Goal: Transaction & Acquisition: Purchase product/service

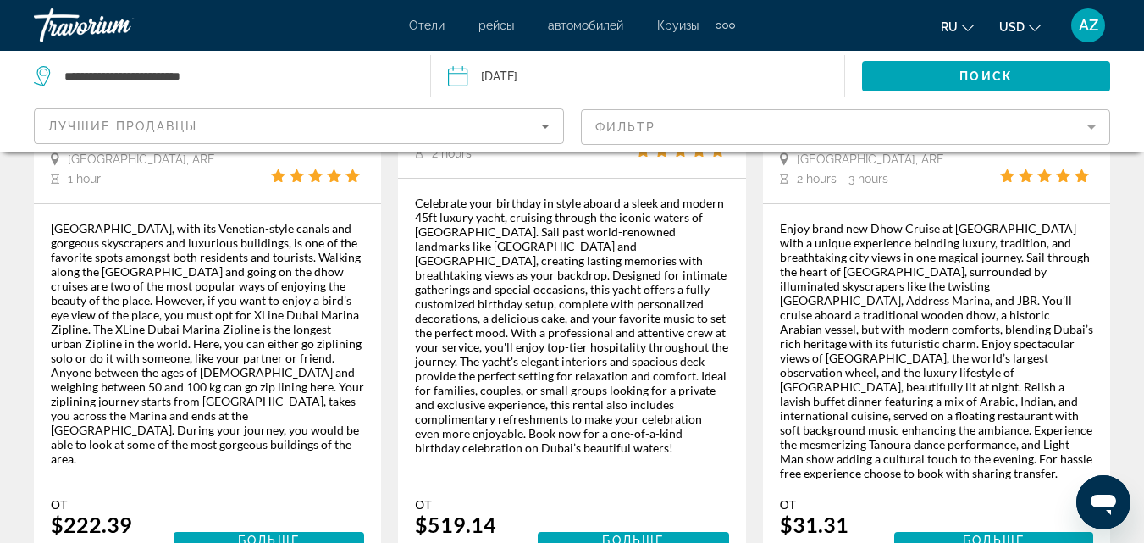
scroll to position [2861, 0]
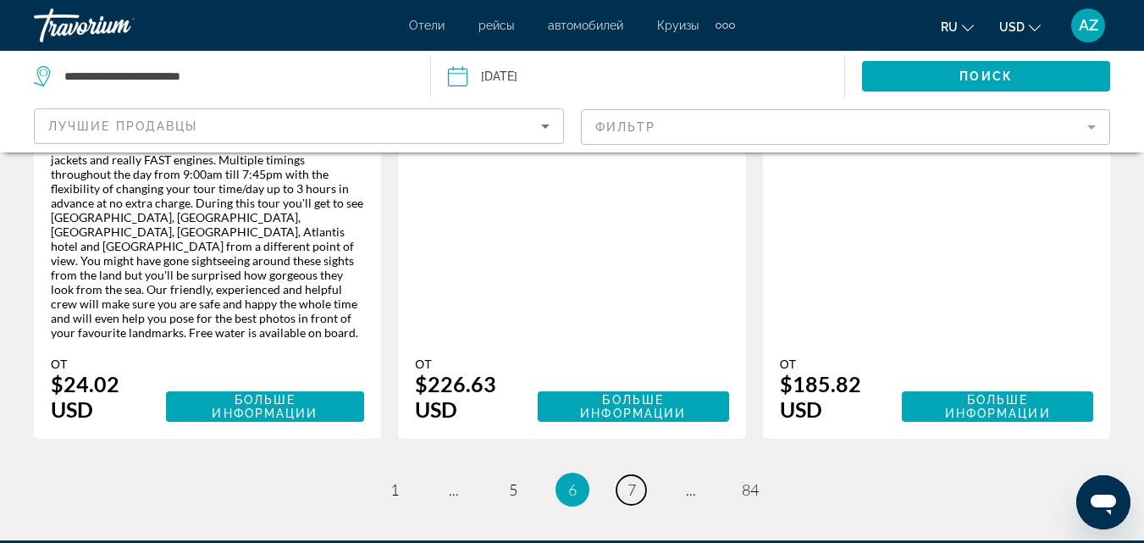
scroll to position [3141, 0]
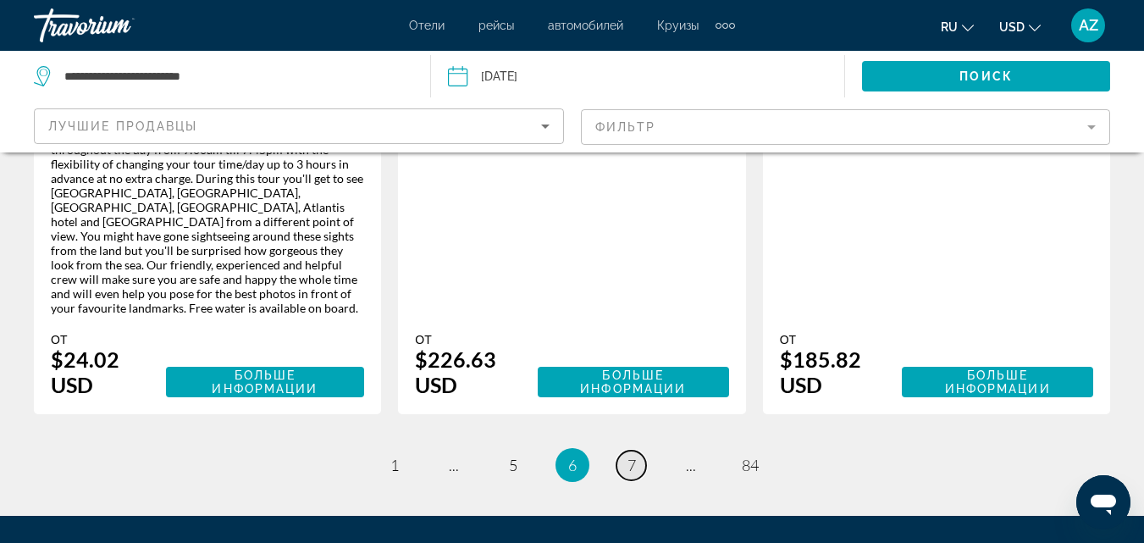
click at [640, 450] on link "page 7" at bounding box center [631, 465] width 30 height 30
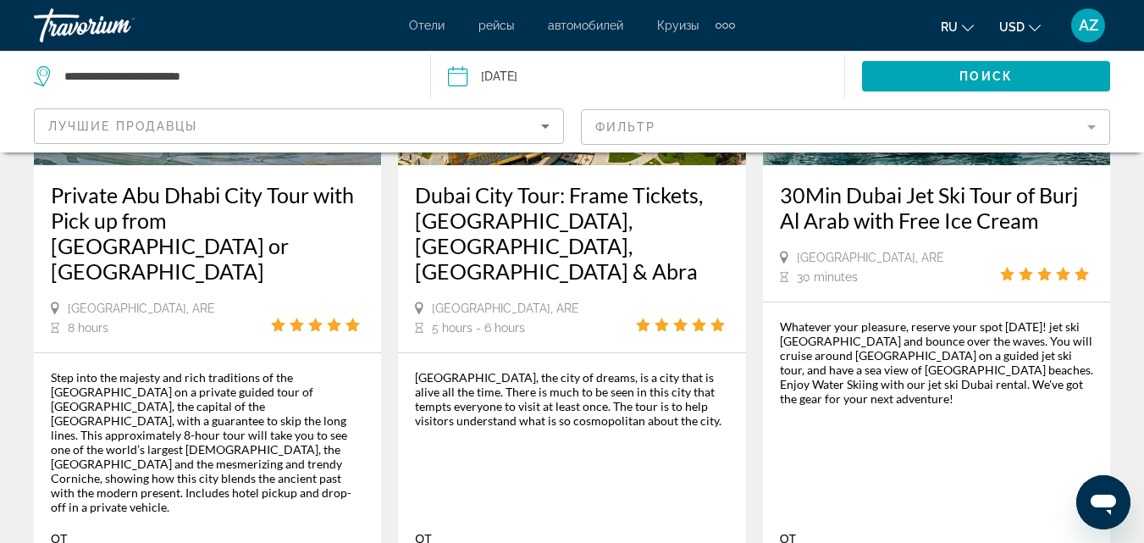
scroll to position [2725, 0]
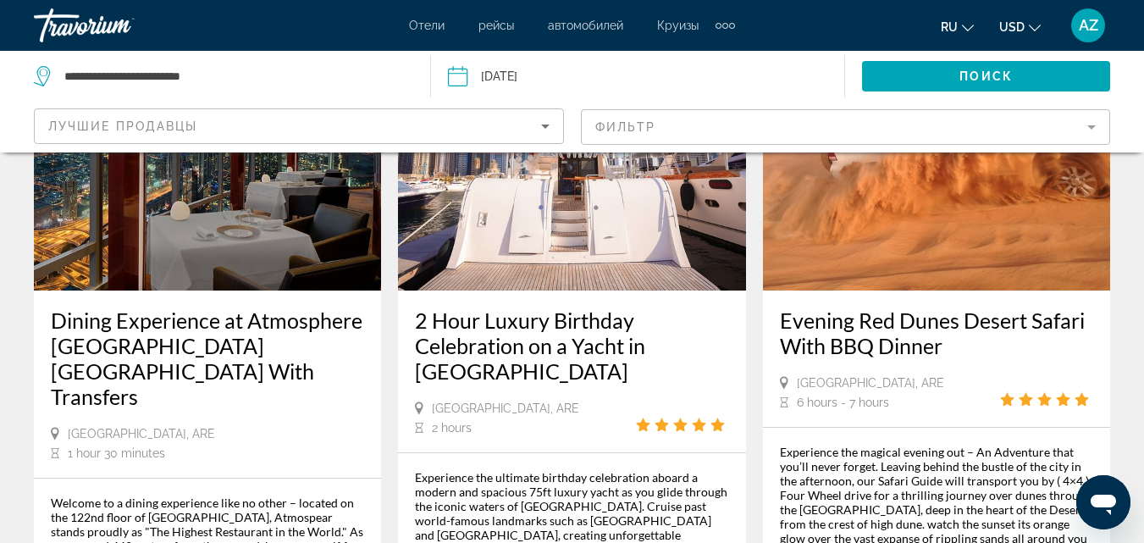
scroll to position [3141, 0]
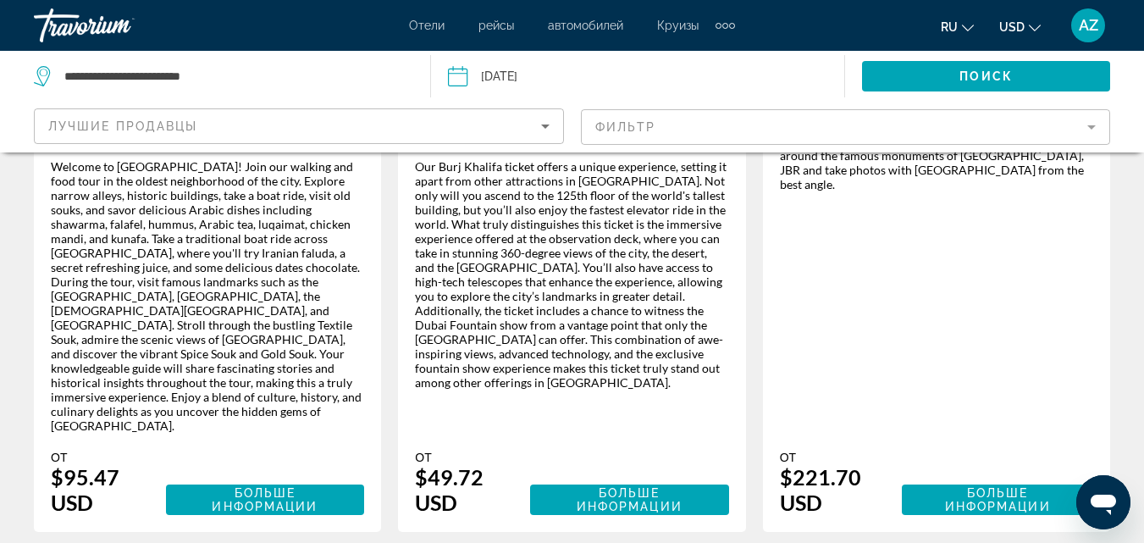
scroll to position [1268, 0]
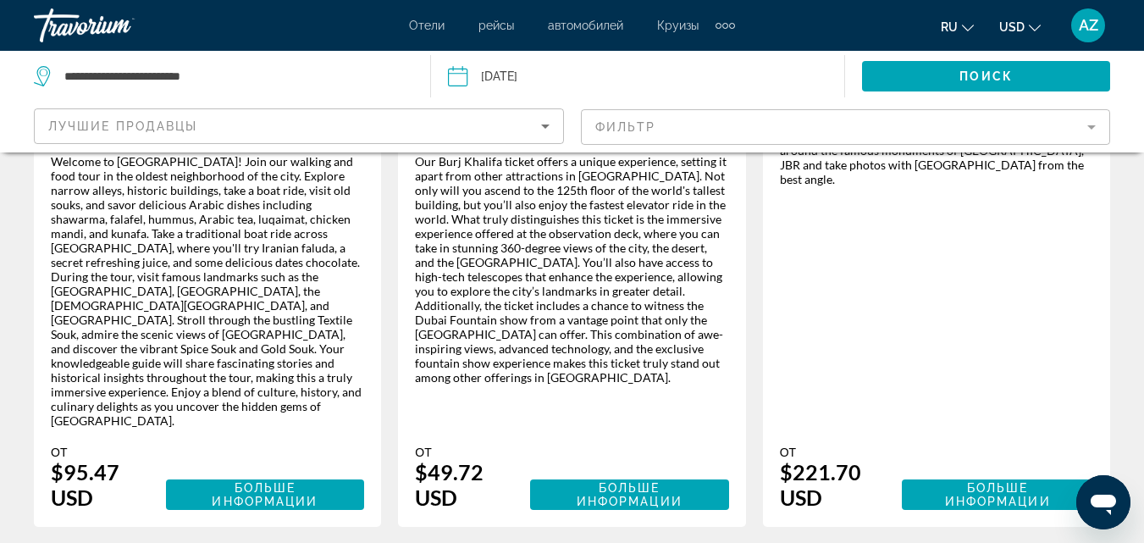
click at [974, 125] on mat-form-field "Фильтр" at bounding box center [846, 127] width 530 height 36
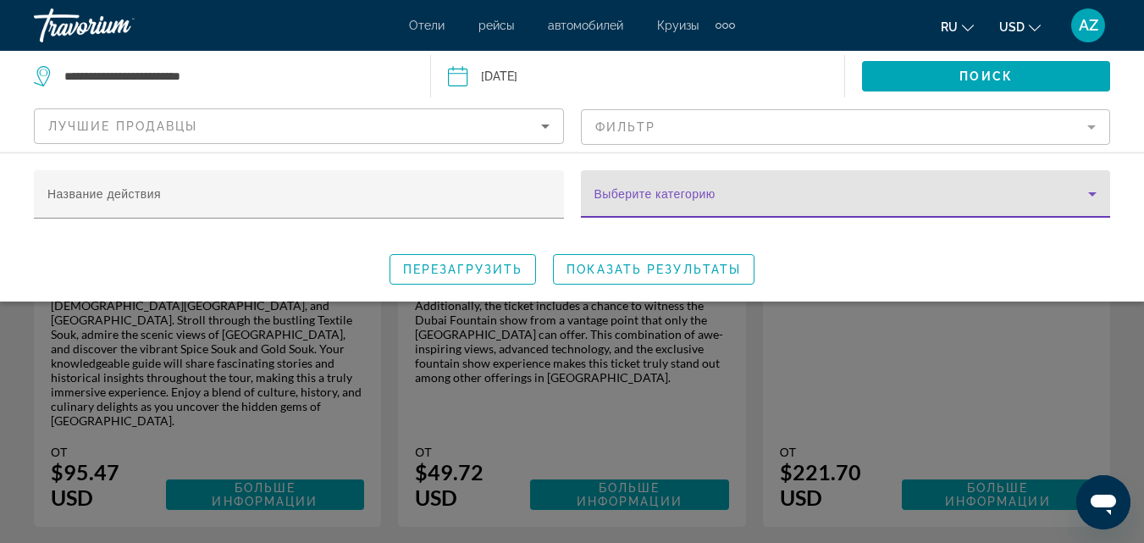
click at [1007, 198] on span "Search widget" at bounding box center [841, 201] width 495 height 20
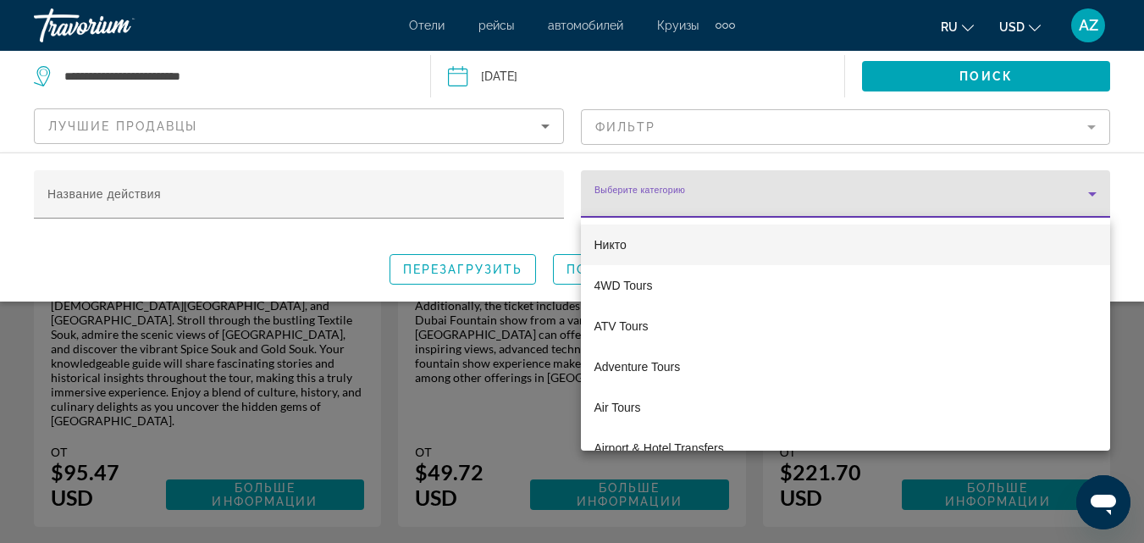
click at [1136, 138] on div at bounding box center [572, 271] width 1144 height 543
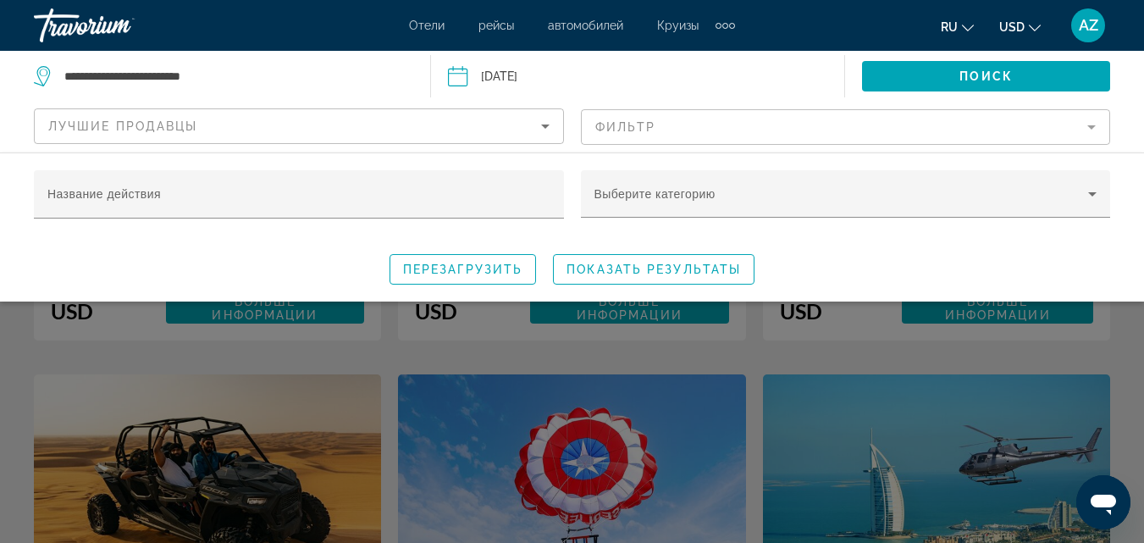
scroll to position [1460, 0]
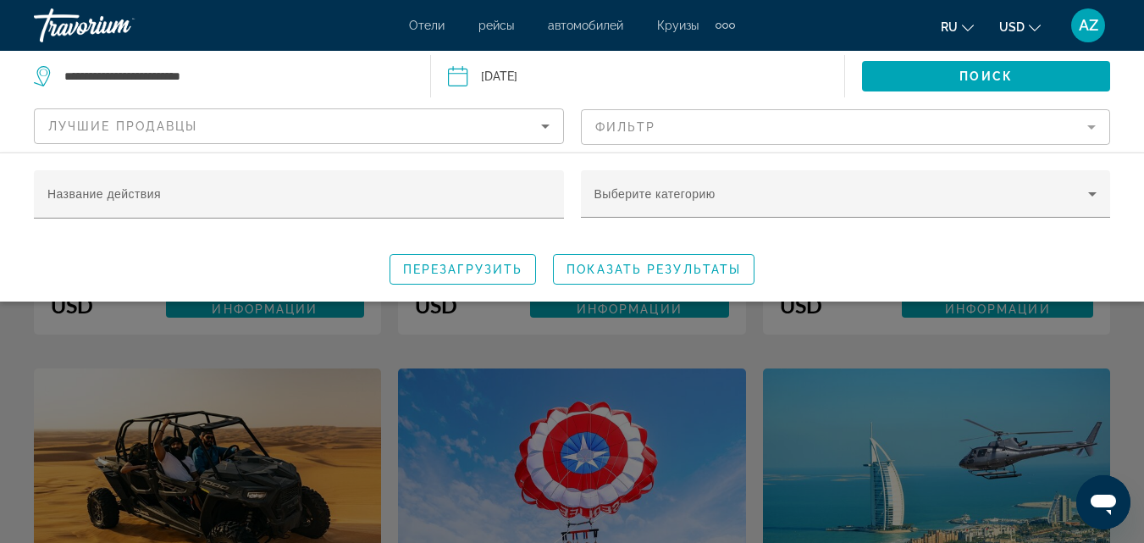
click at [1112, 110] on app-activities-search-filters "Лучшие продавцы Фильтр Название действия Выберите категорию Перезагрузить Показ…" at bounding box center [572, 127] width 1144 height 51
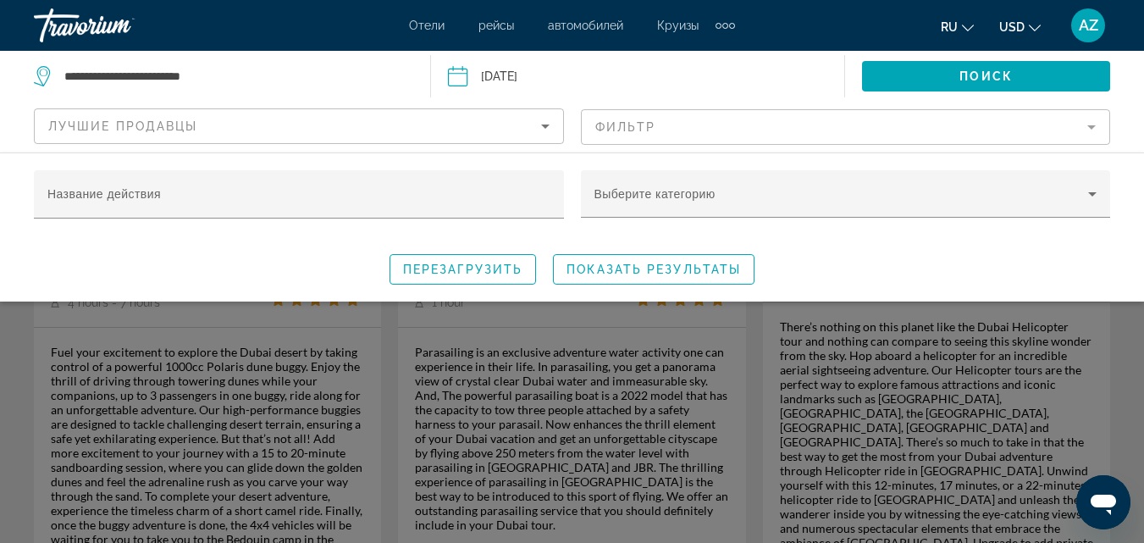
click at [1120, 91] on div "Поиск" at bounding box center [994, 76] width 299 height 51
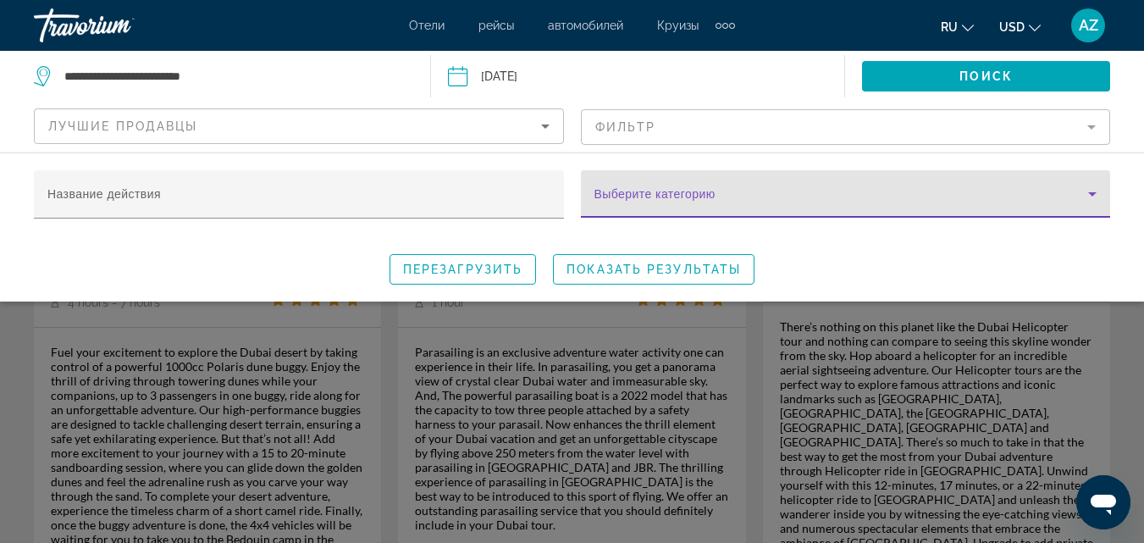
click at [1092, 195] on icon "Search widget" at bounding box center [1092, 194] width 8 height 4
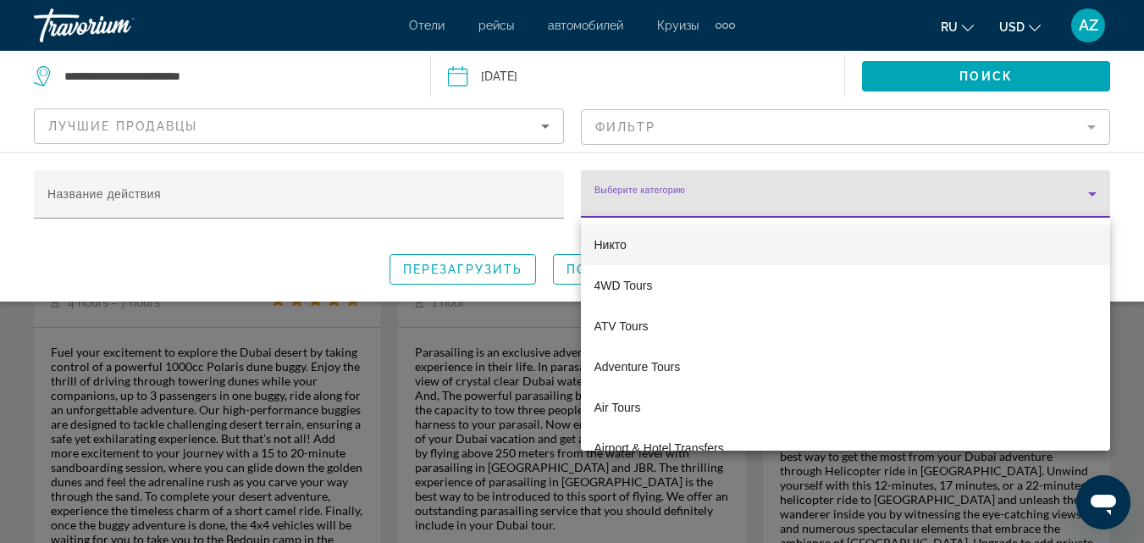
click at [1092, 195] on div at bounding box center [572, 271] width 1144 height 543
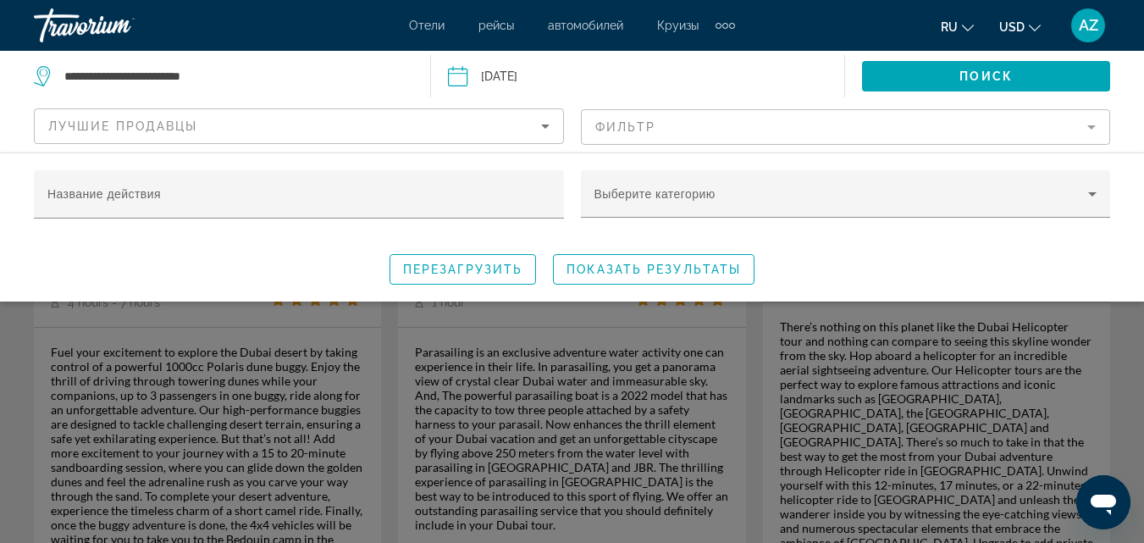
click at [1059, 438] on div "Search widget" at bounding box center [572, 394] width 1144 height 297
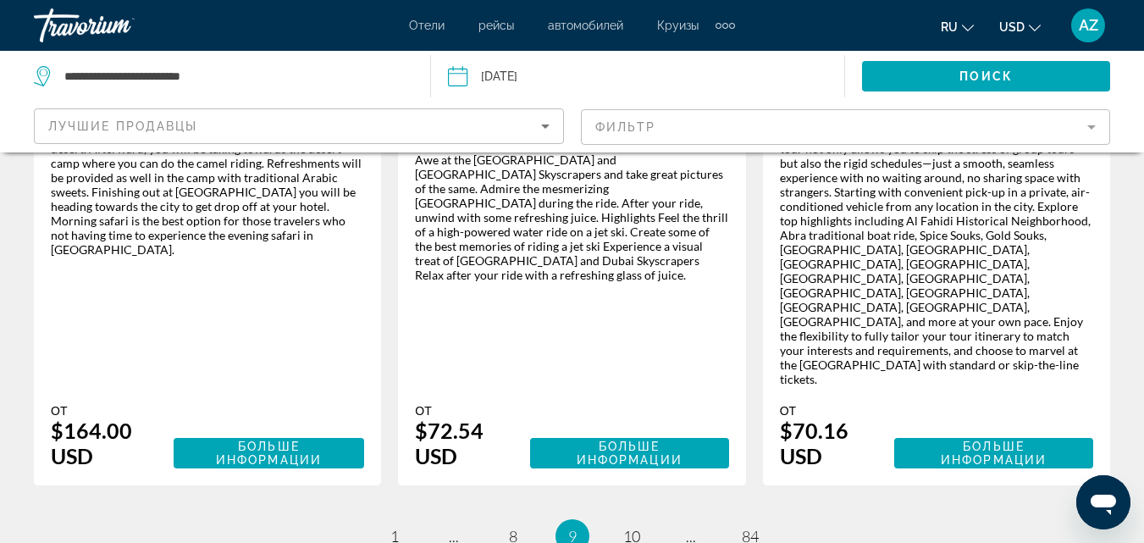
scroll to position [2978, 0]
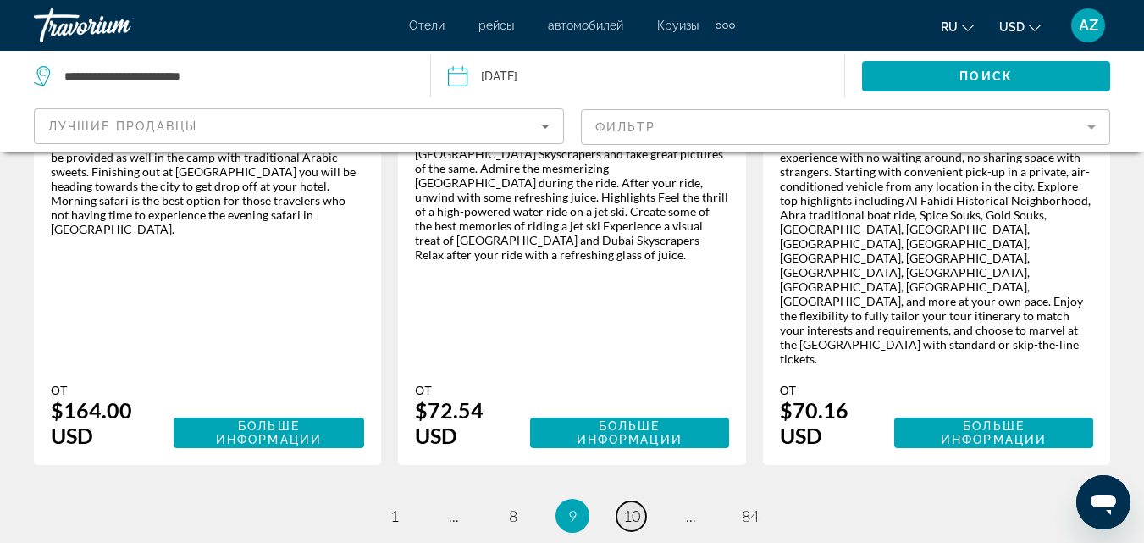
click at [630, 506] on span "10" at bounding box center [631, 515] width 17 height 19
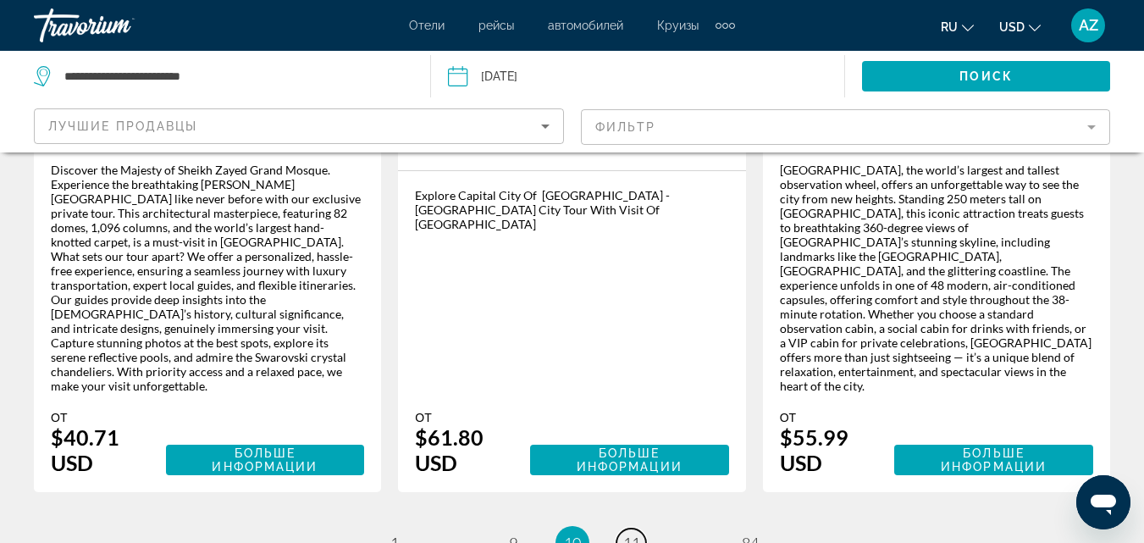
scroll to position [2983, 0]
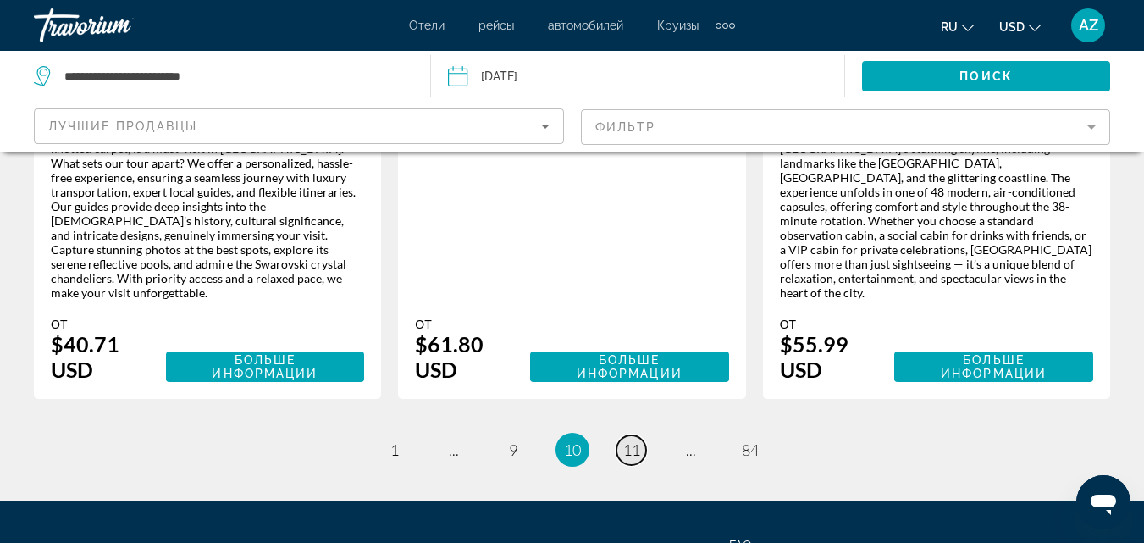
click at [628, 440] on span "11" at bounding box center [631, 449] width 17 height 19
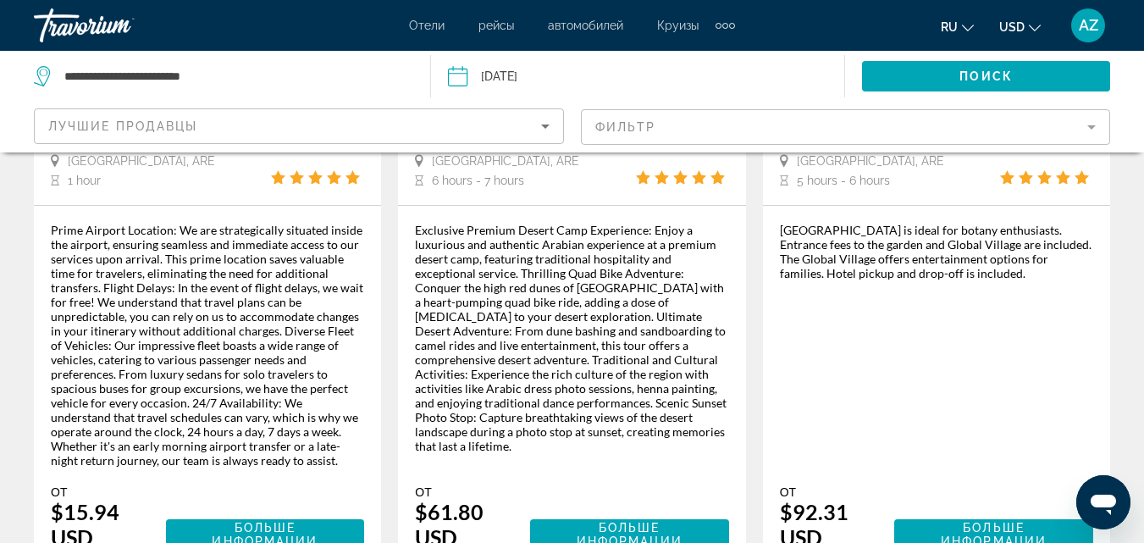
scroll to position [398, 0]
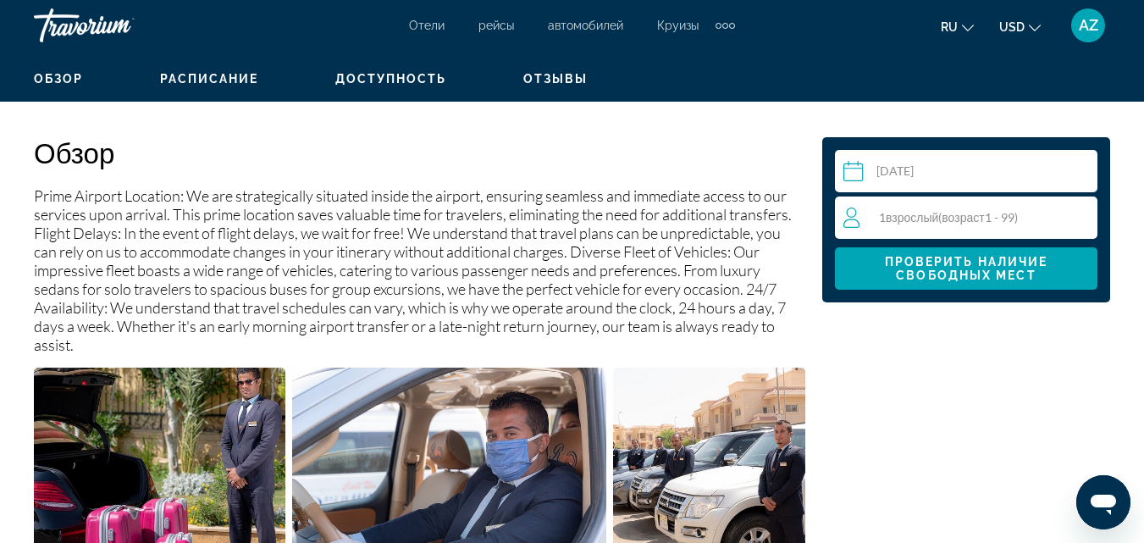
scroll to position [796, 0]
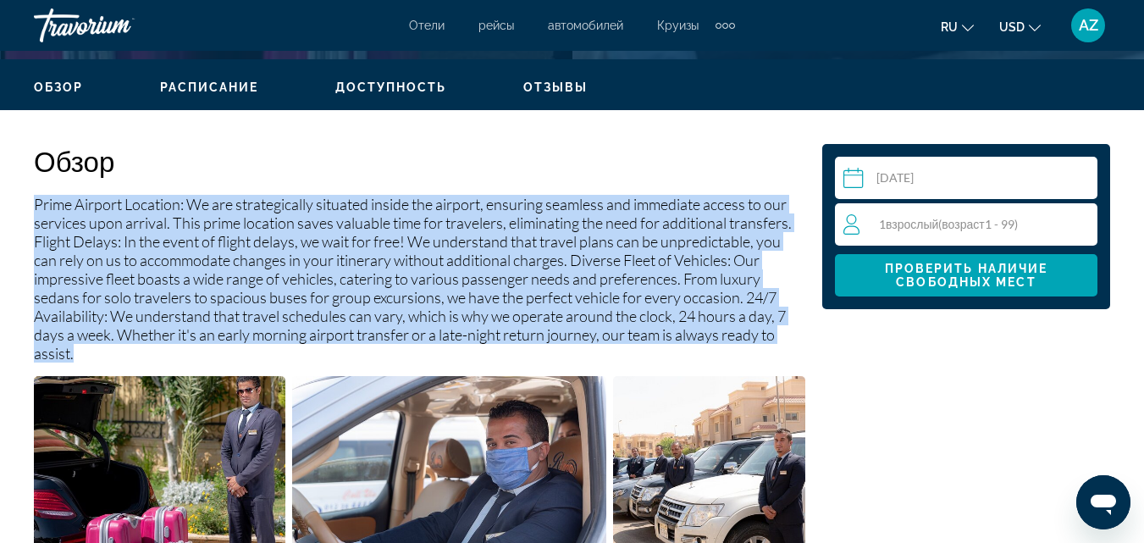
drag, startPoint x: 36, startPoint y: 201, endPoint x: 105, endPoint y: 365, distance: 178.3
copy p "Prime Airport Location: We are strategically situated inside the airport, ensur…"
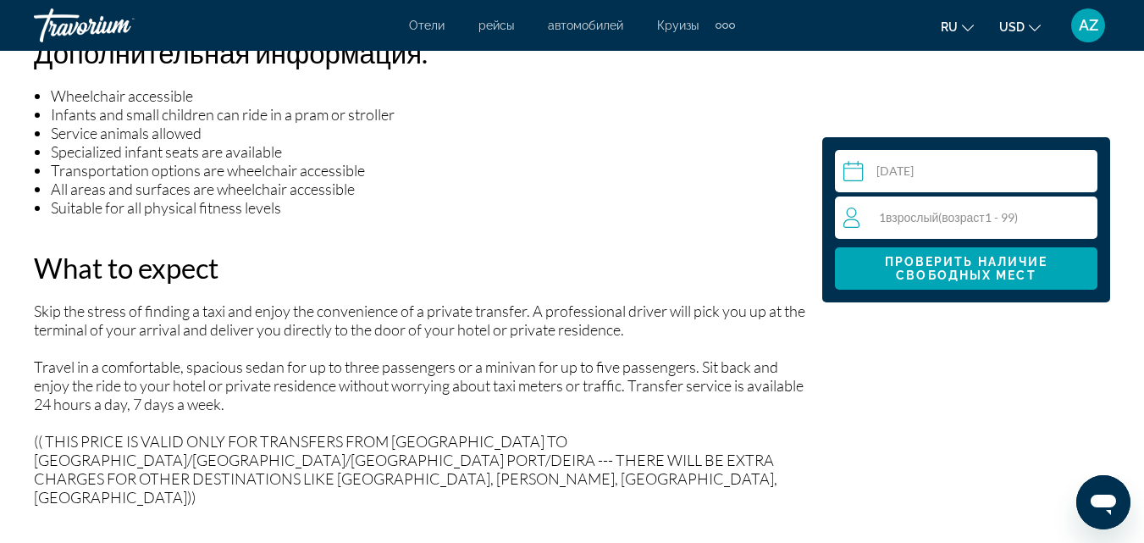
scroll to position [1898, 0]
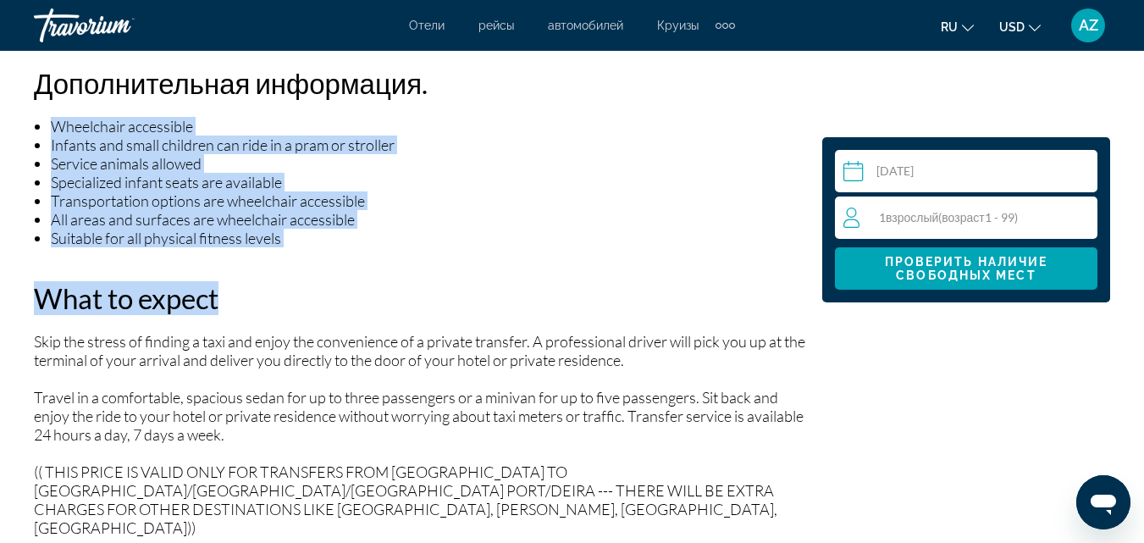
drag, startPoint x: 52, startPoint y: 124, endPoint x: 335, endPoint y: 247, distance: 308.7
copy div "Wheelchair accessible Infants and small children can ride in a pram or stroller…"
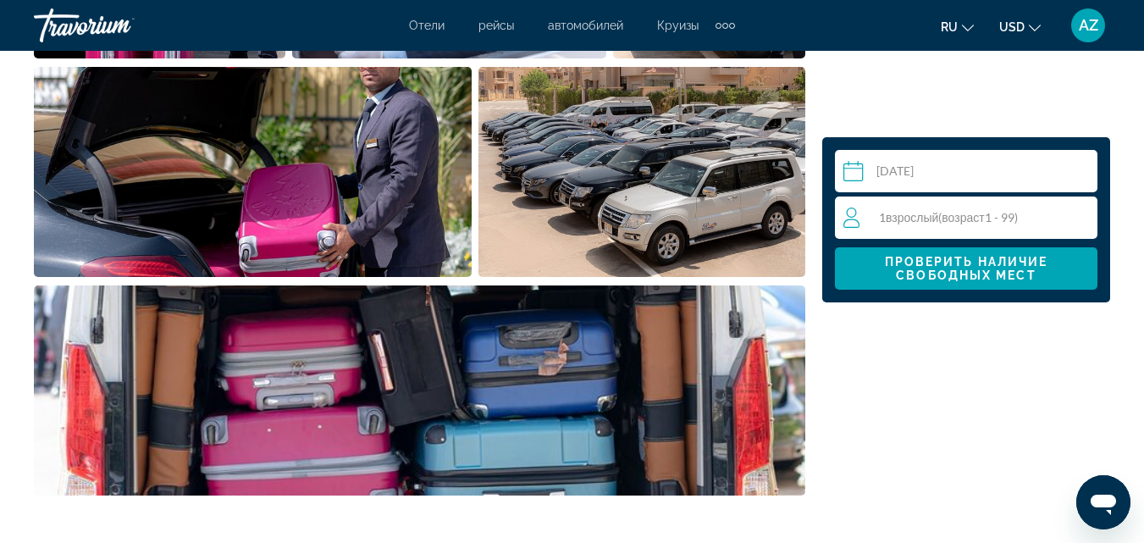
scroll to position [1331, 0]
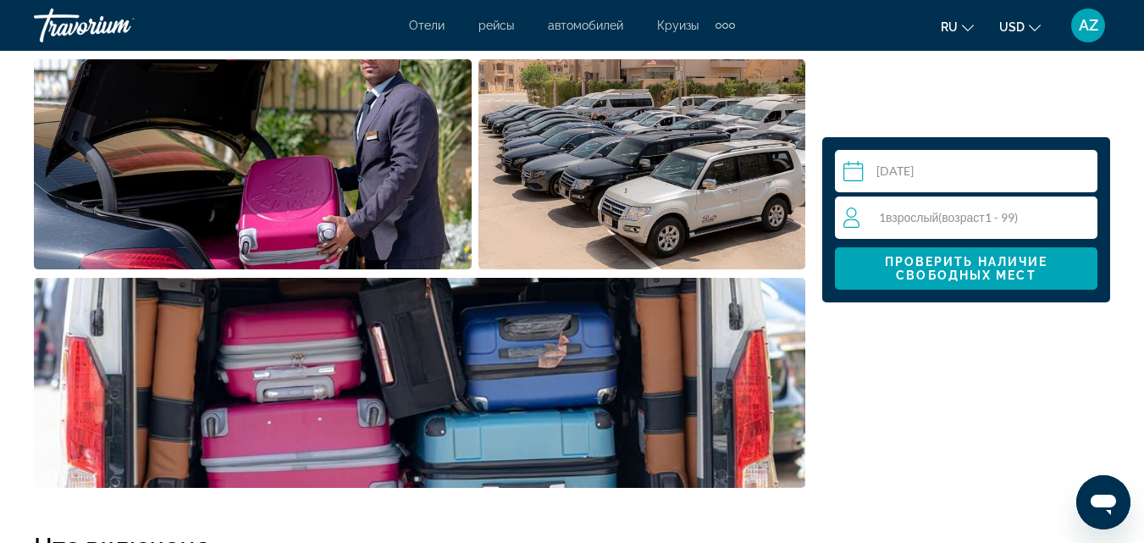
click at [980, 211] on span "возраст" at bounding box center [963, 217] width 42 height 14
click at [1075, 215] on icon "Increment adults" at bounding box center [1080, 217] width 15 height 20
click at [967, 222] on span "max" at bounding box center [977, 224] width 22 height 14
click at [1076, 216] on icon "Increment adults" at bounding box center [1080, 216] width 15 height 15
click at [1082, 215] on icon "Increment adults" at bounding box center [1080, 217] width 15 height 20
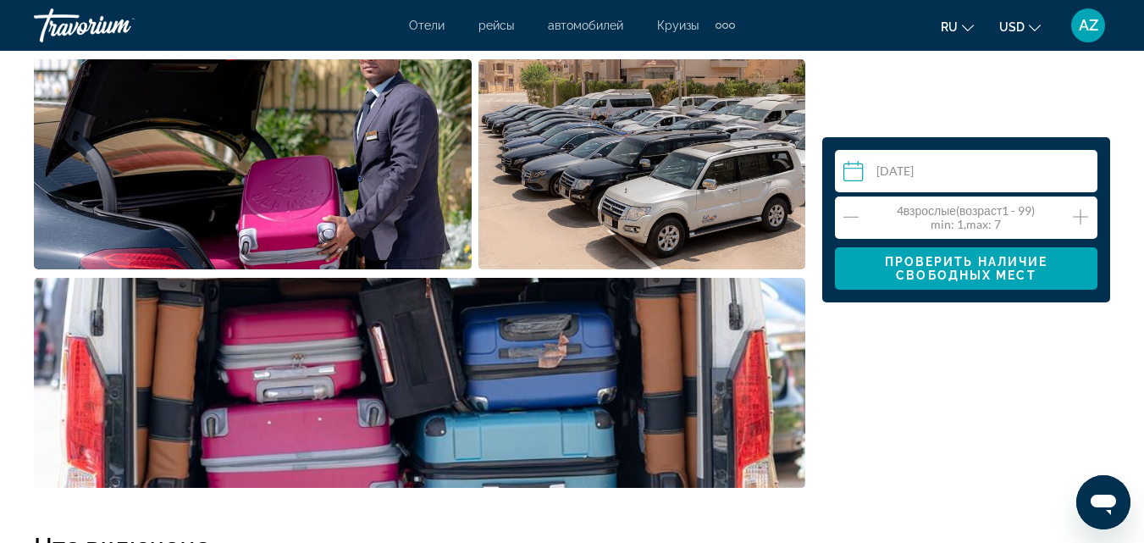
click at [1082, 215] on icon "Increment adults" at bounding box center [1080, 217] width 15 height 20
click at [848, 222] on icon "Decrement adults" at bounding box center [850, 217] width 15 height 20
click at [920, 269] on span "Проверить наличие свободных мест" at bounding box center [966, 268] width 163 height 27
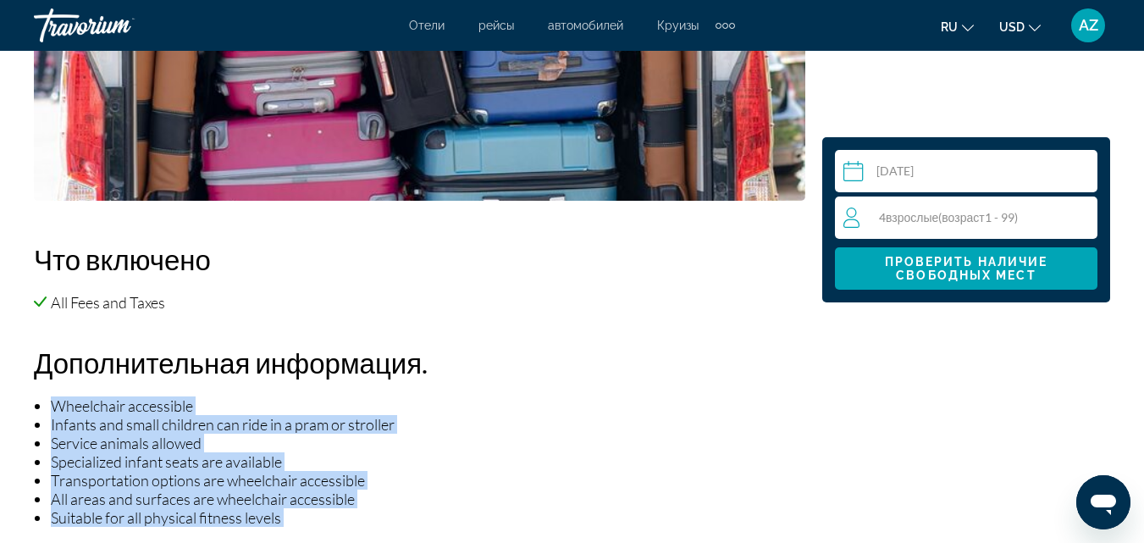
scroll to position [1627, 0]
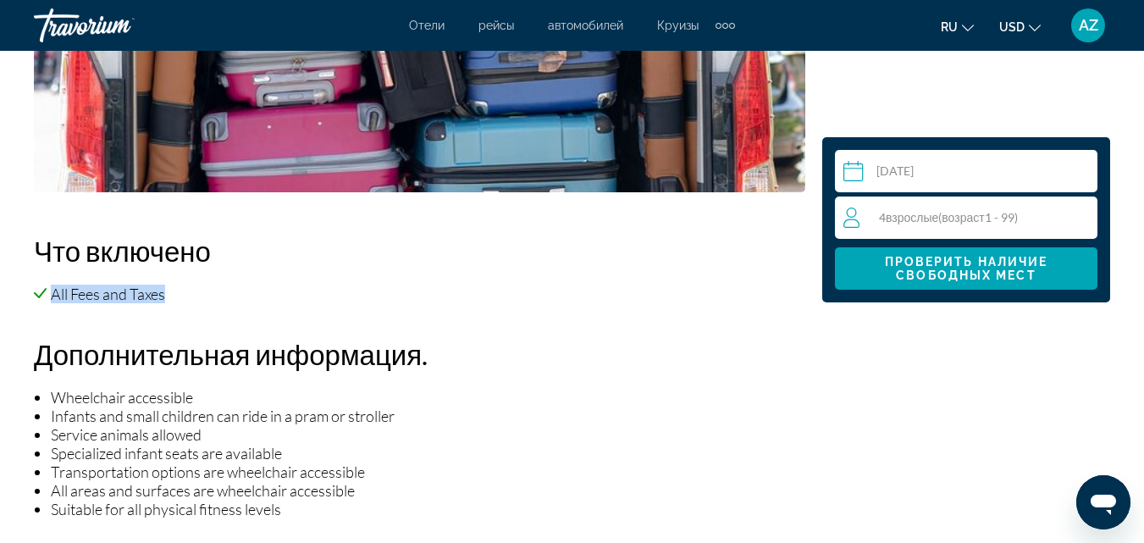
drag, startPoint x: 171, startPoint y: 293, endPoint x: 43, endPoint y: 296, distance: 127.9
click at [43, 296] on li "All Fees and Taxes" at bounding box center [419, 294] width 771 height 19
copy li "All Fees and Taxes"
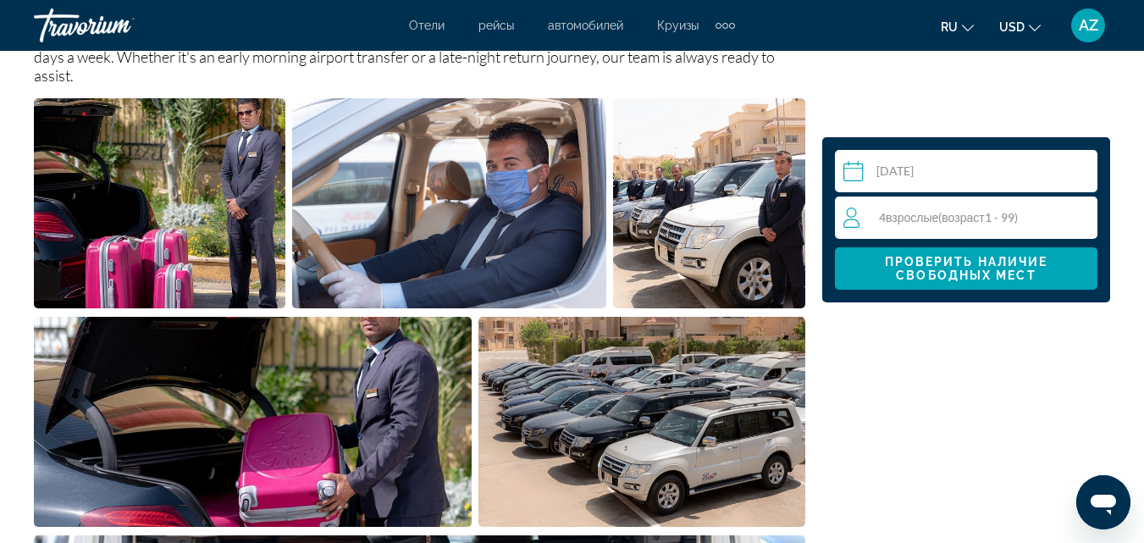
scroll to position [686, 0]
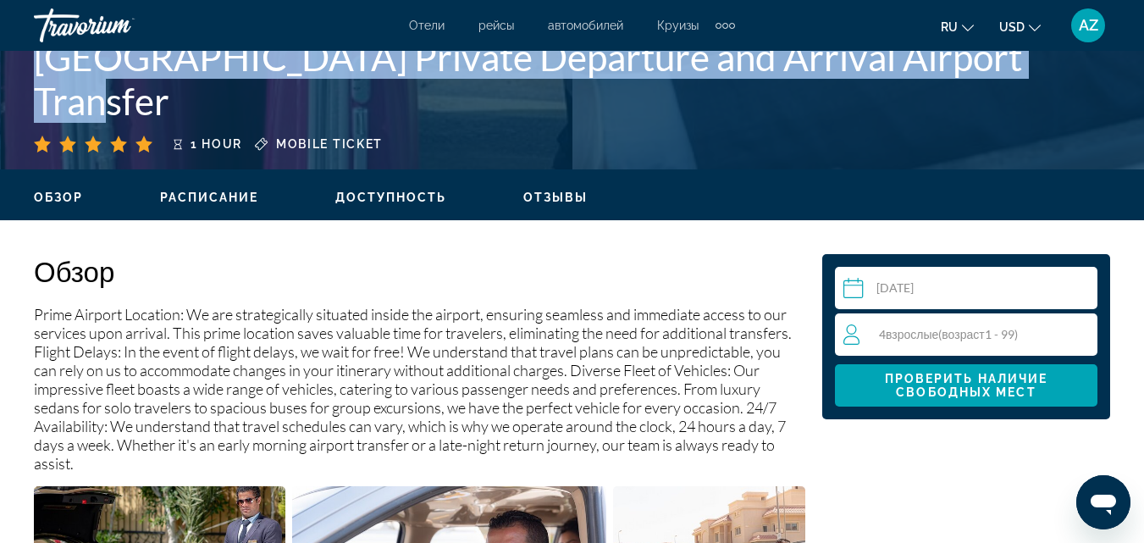
drag, startPoint x: 38, startPoint y: 91, endPoint x: 1062, endPoint y: 101, distance: 1023.8
click at [1062, 101] on h1 "Dubai Airport Private Departure and Arrival Airport Transfer" at bounding box center [572, 79] width 1076 height 88
copy h1 "Dubai Airport Private Departure and Arrival Airport Transfer"
click at [186, 202] on span "Расписание" at bounding box center [209, 198] width 99 height 14
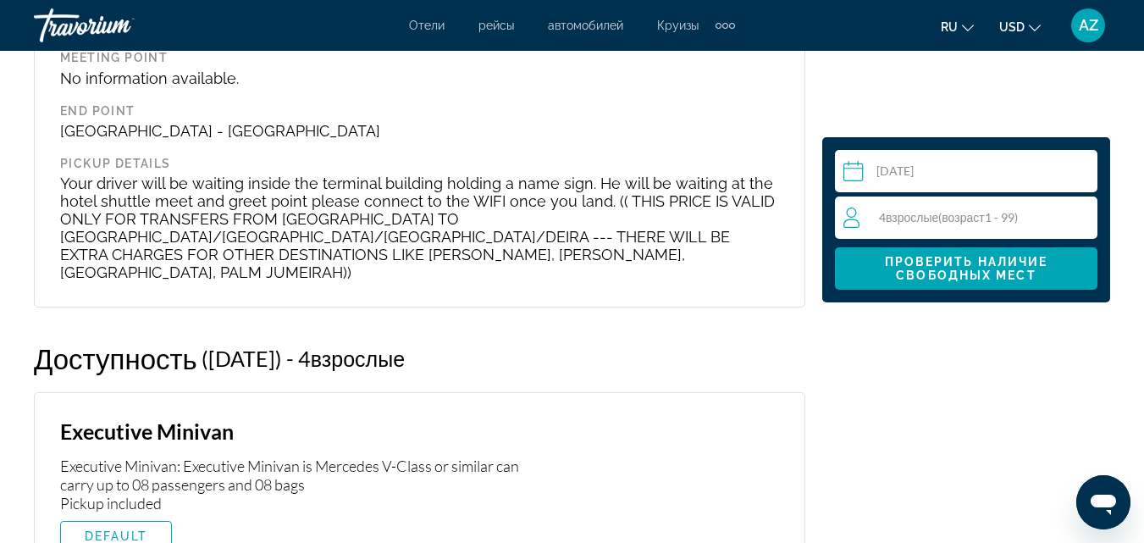
scroll to position [2724, 0]
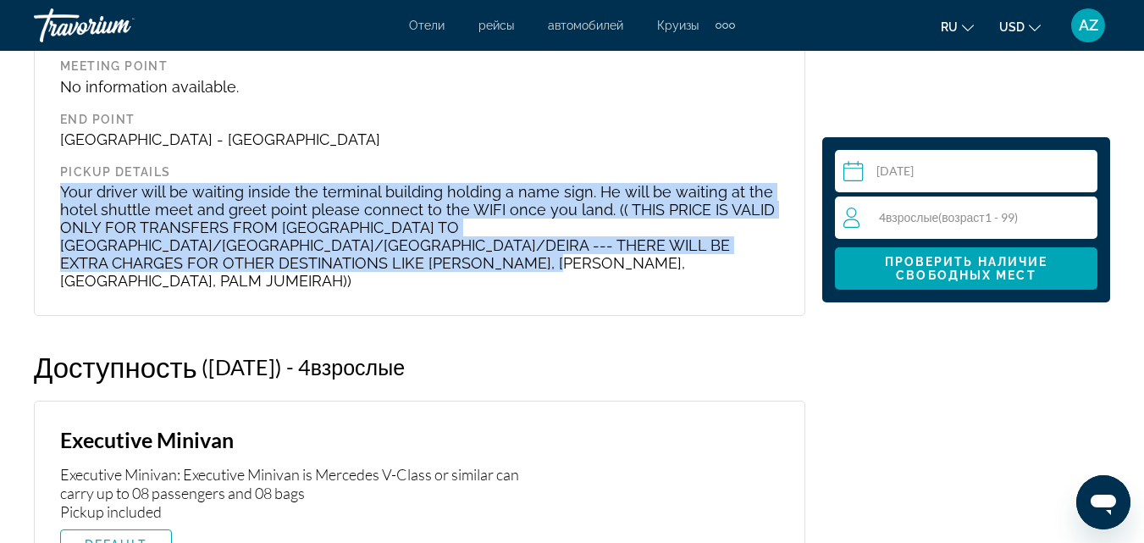
drag, startPoint x: 61, startPoint y: 172, endPoint x: 193, endPoint y: 241, distance: 149.2
click at [193, 241] on p "Your driver will be waiting inside the terminal building holding a name sign. H…" at bounding box center [419, 236] width 719 height 107
copy p "Your driver will be waiting inside the terminal building holding a name sign. H…"
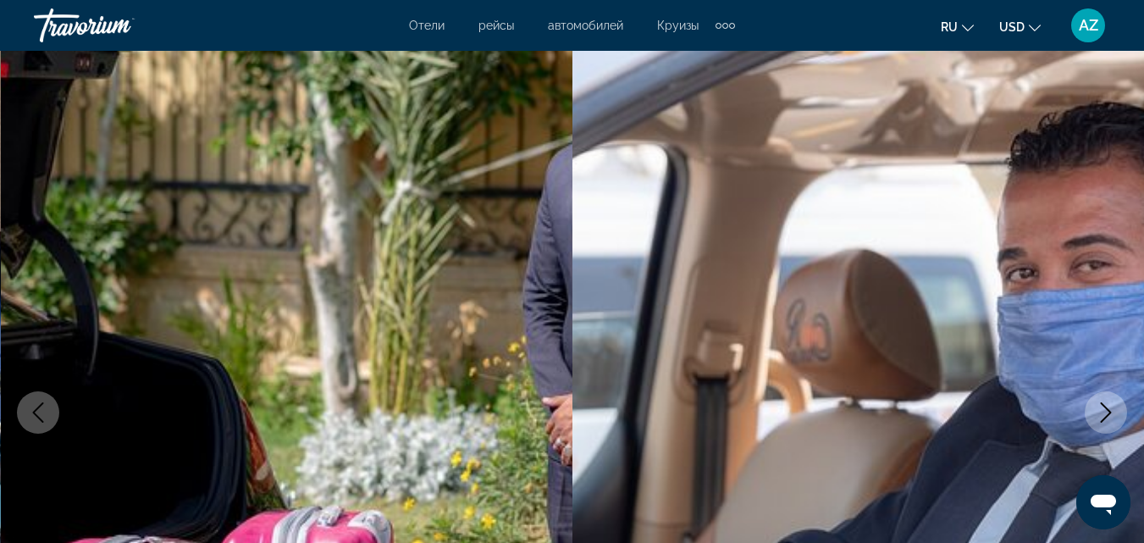
scroll to position [0, 0]
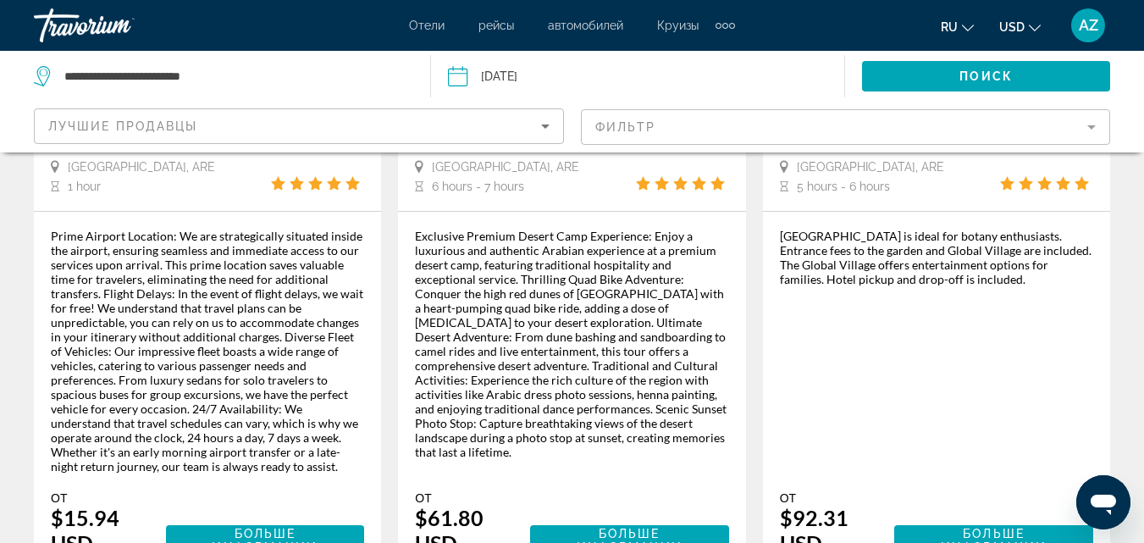
scroll to position [457, 0]
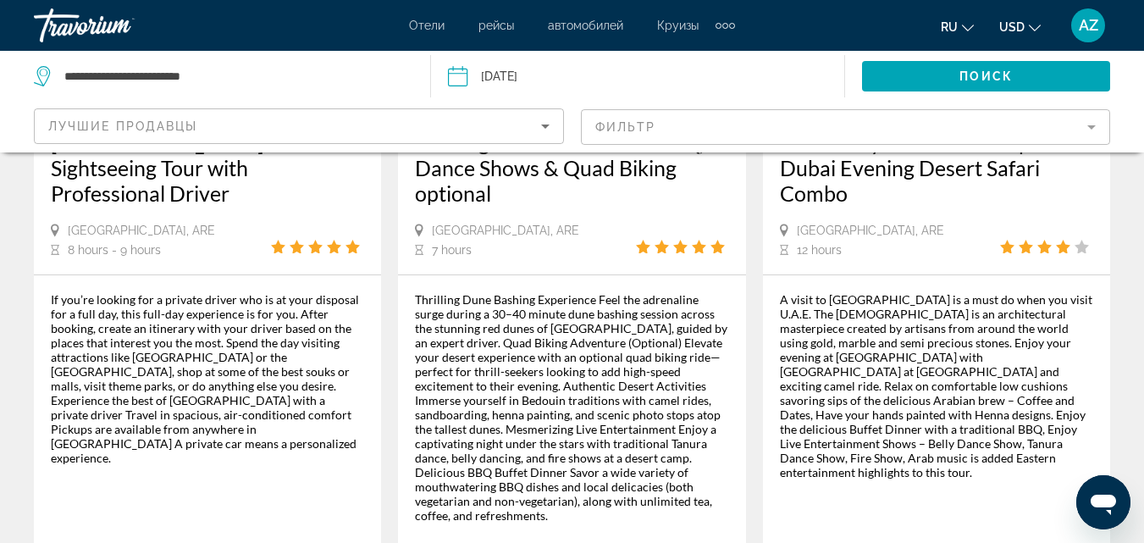
scroll to position [2910, 0]
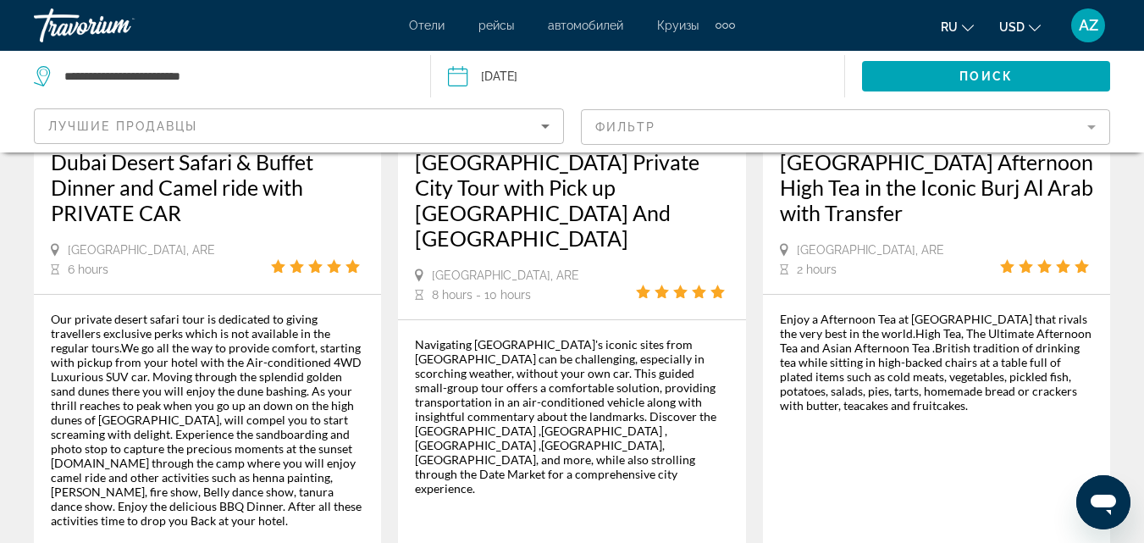
scroll to position [2788, 0]
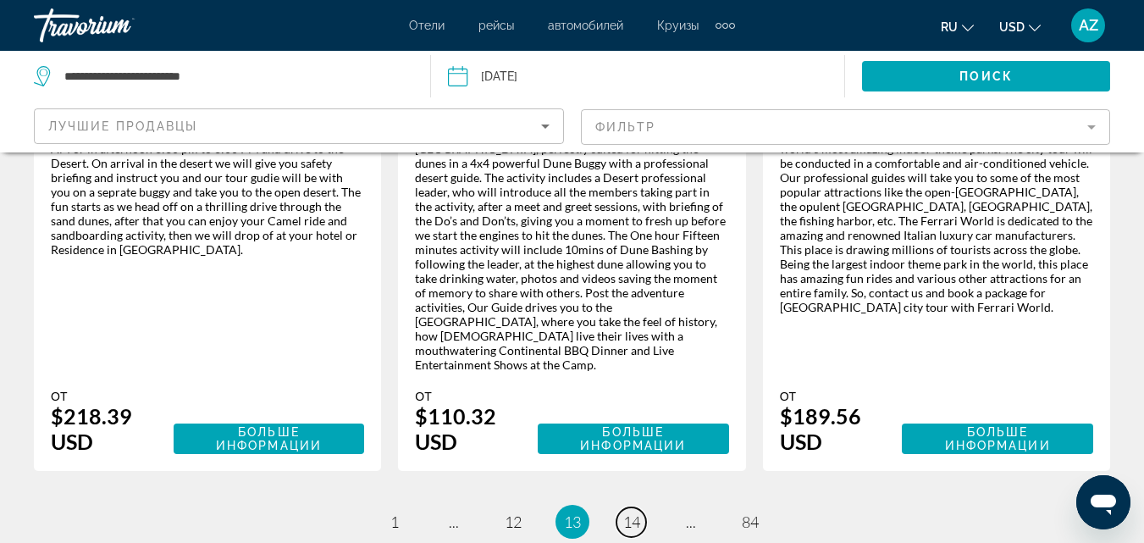
scroll to position [2871, 0]
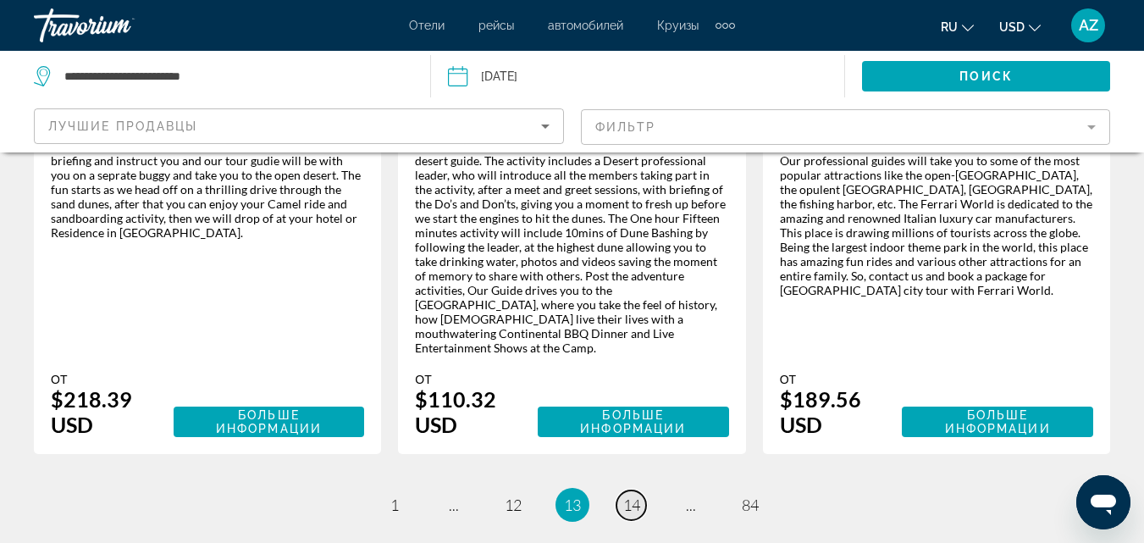
click at [623, 495] on span "14" at bounding box center [631, 504] width 17 height 19
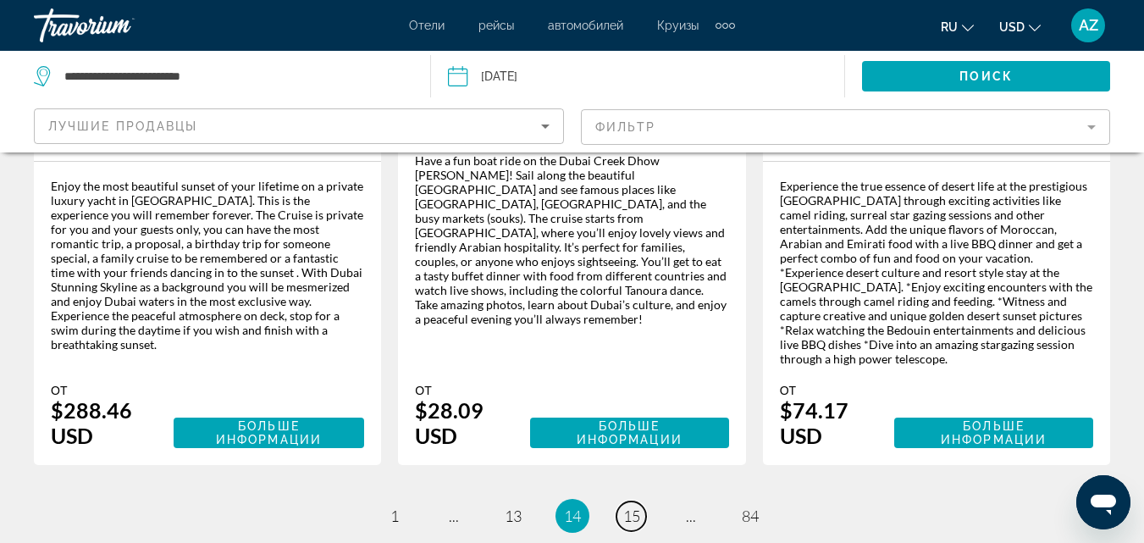
scroll to position [2942, 0]
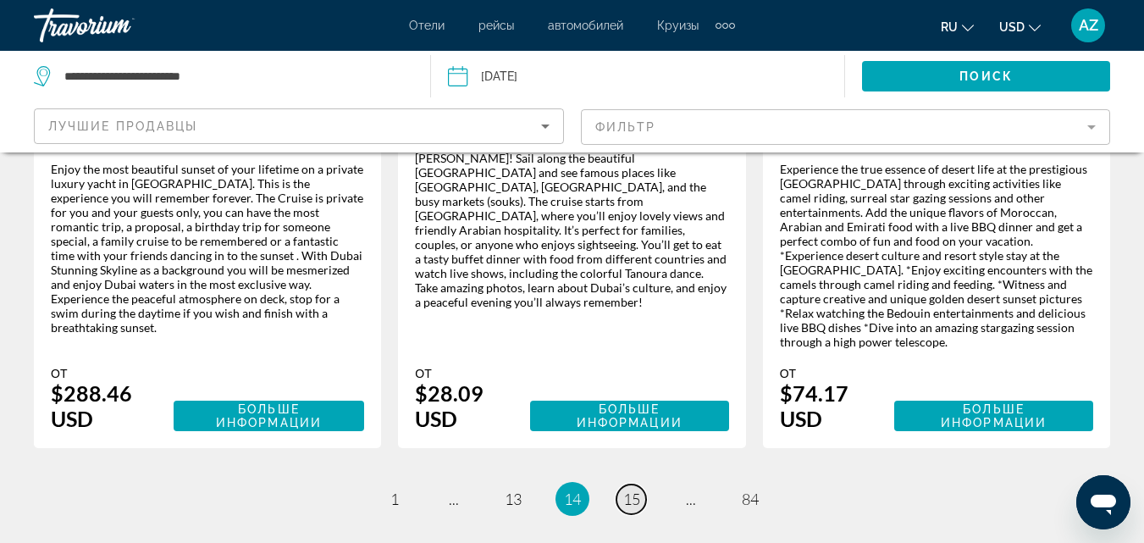
click at [628, 489] on span "15" at bounding box center [631, 498] width 17 height 19
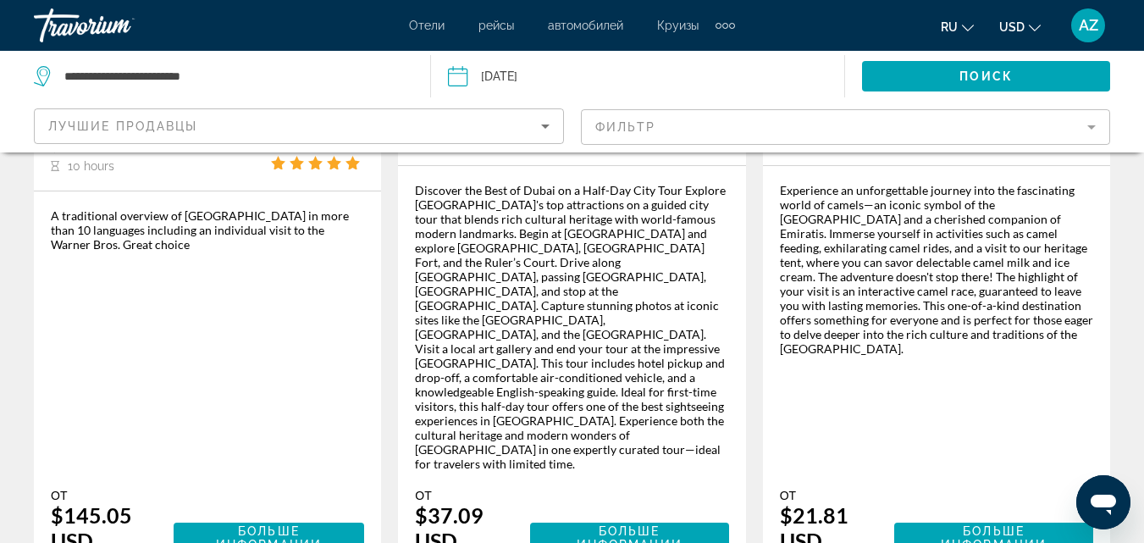
scroll to position [2874, 0]
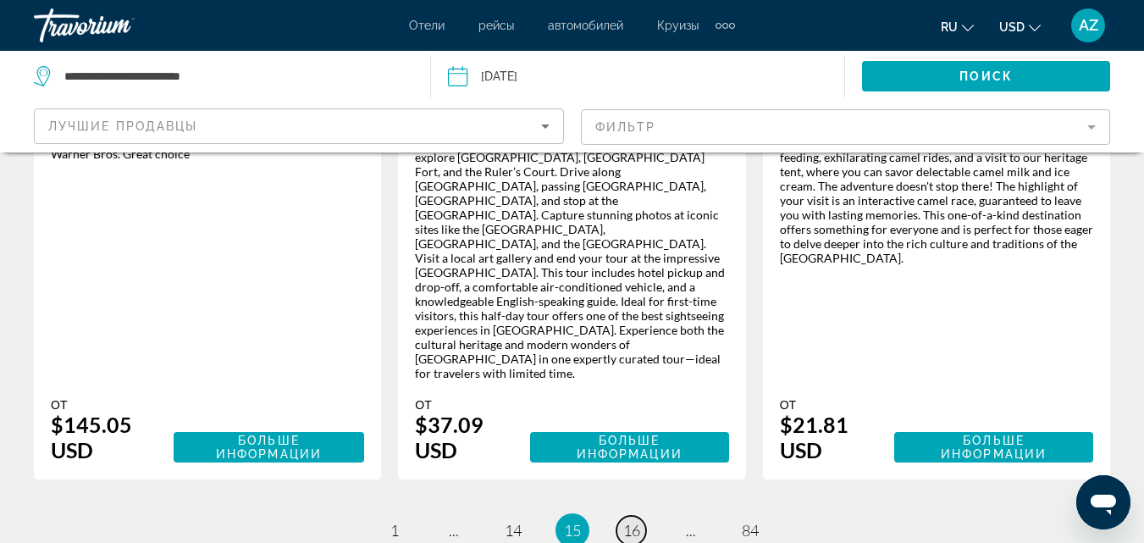
click at [632, 521] on span "16" at bounding box center [631, 530] width 17 height 19
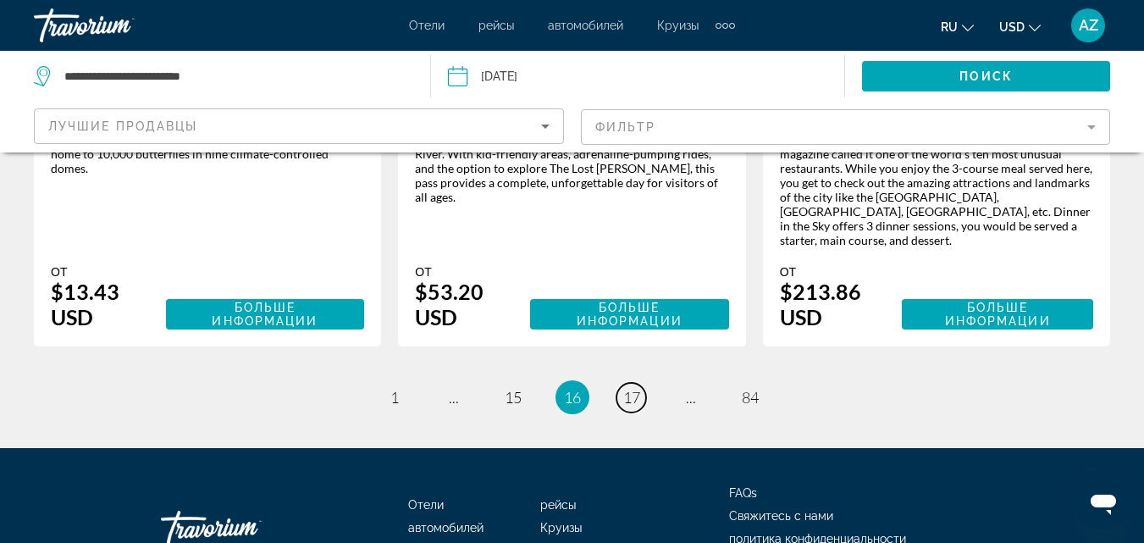
scroll to position [2944, 0]
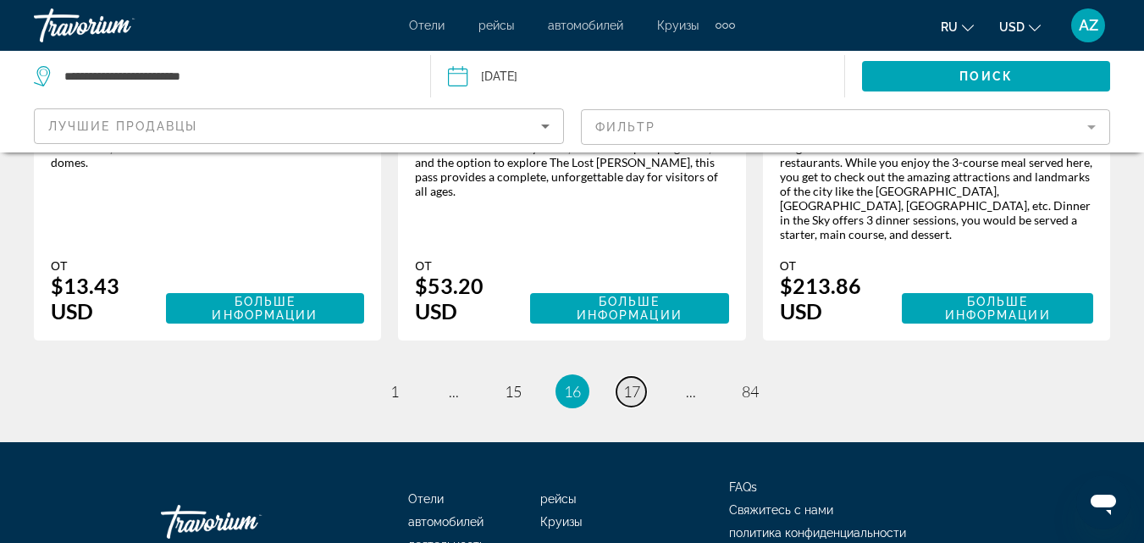
click at [627, 382] on span "17" at bounding box center [631, 391] width 17 height 19
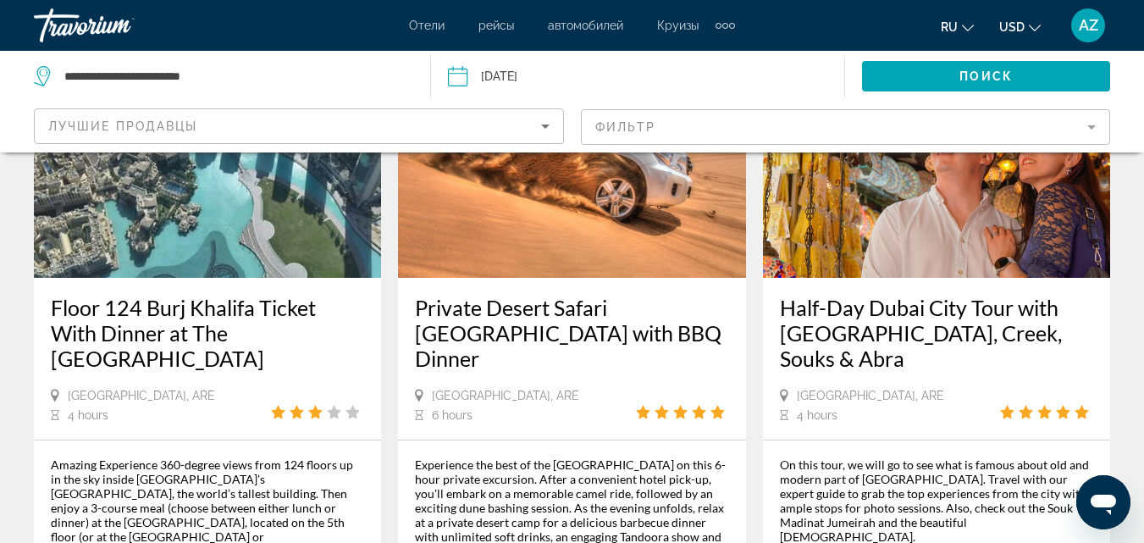
scroll to position [2889, 0]
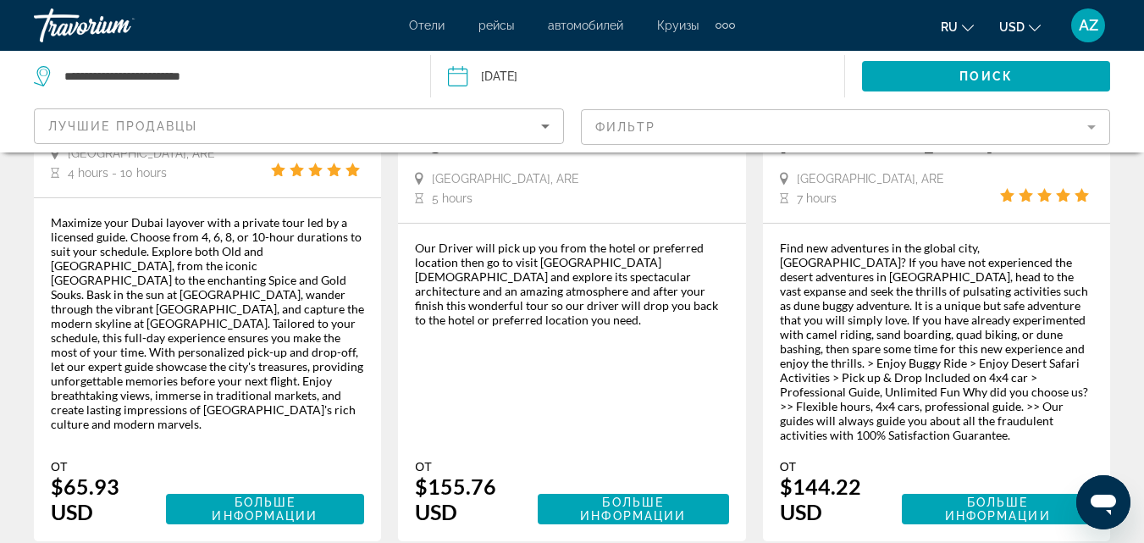
scroll to position [2892, 0]
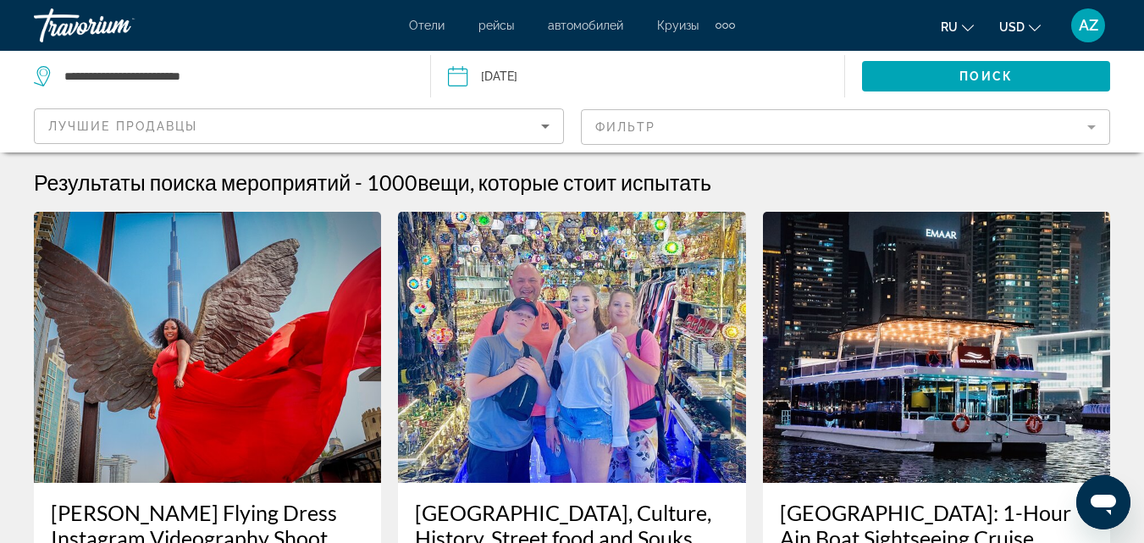
click at [185, 121] on span "Лучшие продавцы" at bounding box center [123, 126] width 150 height 14
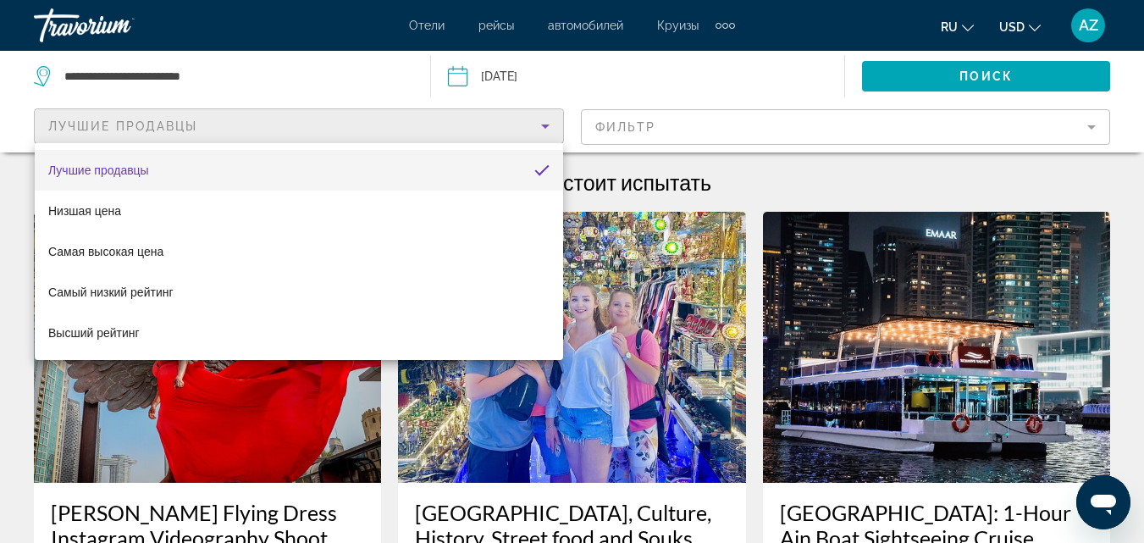
click at [631, 114] on div at bounding box center [572, 271] width 1144 height 543
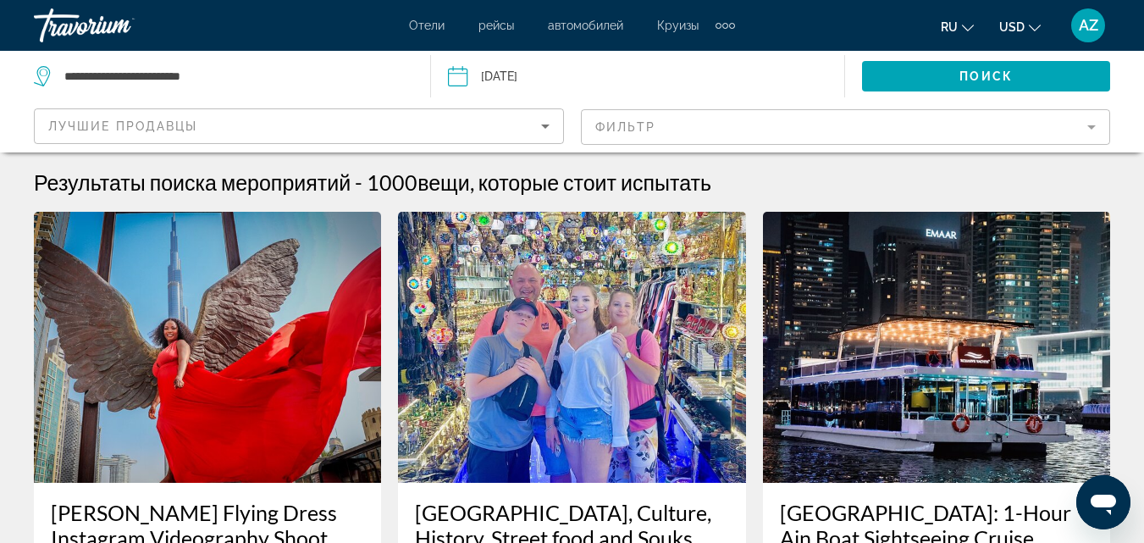
click at [633, 128] on mat-form-field "Фильтр" at bounding box center [846, 127] width 530 height 36
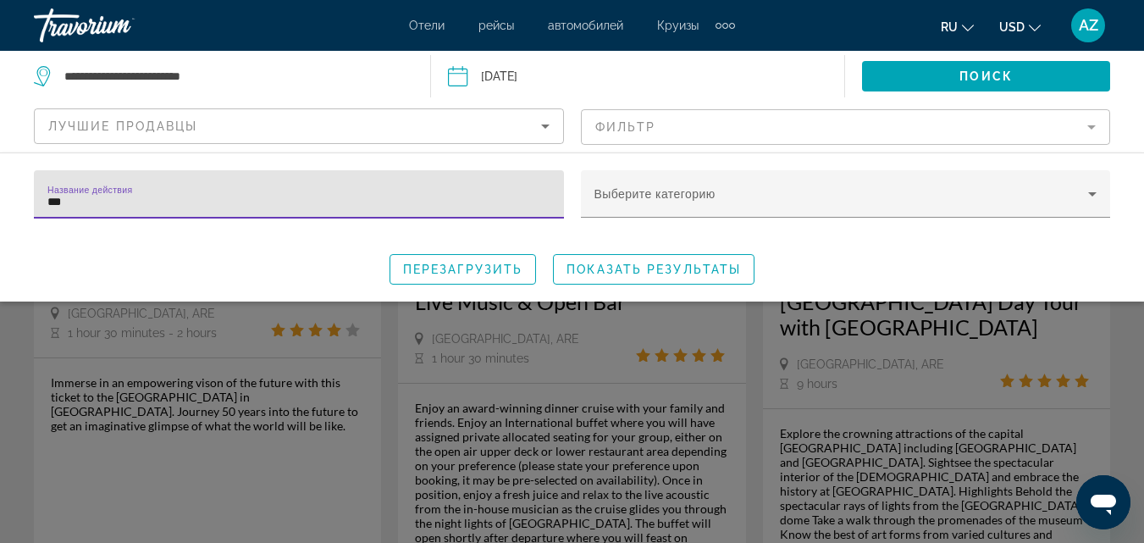
scroll to position [230, 0]
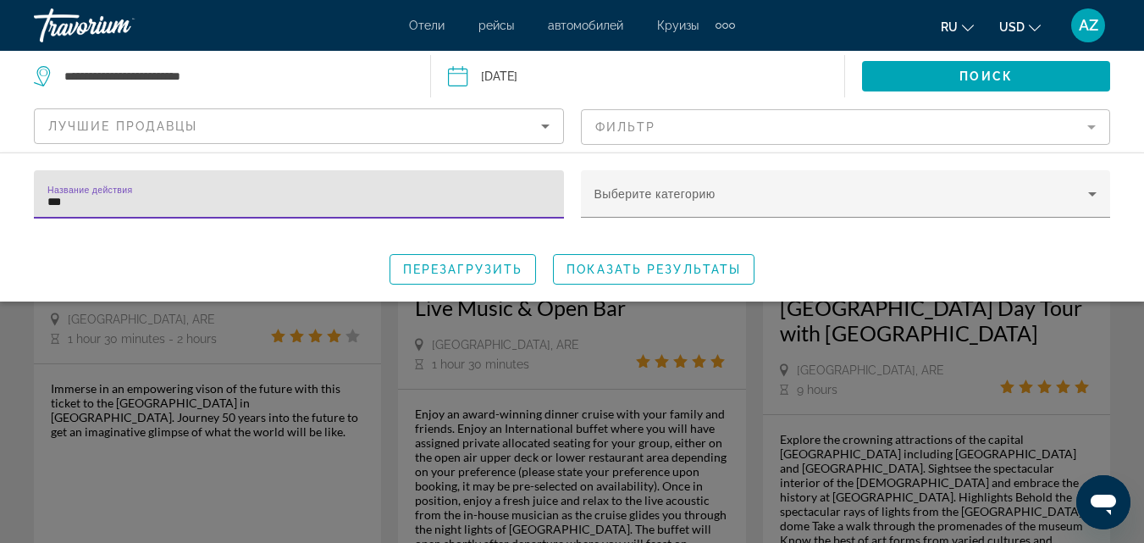
type input "***"
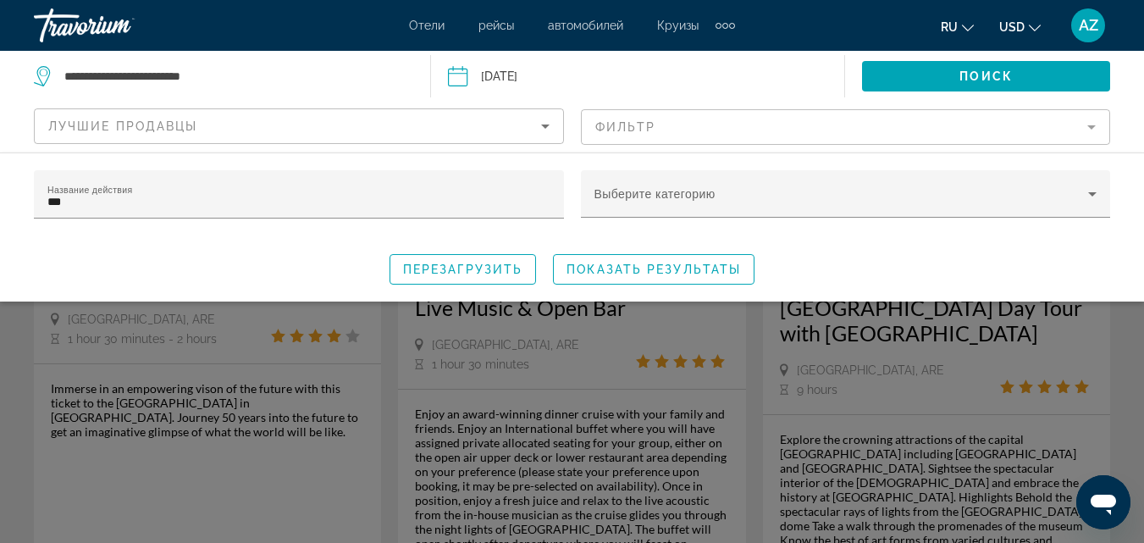
click at [1119, 352] on div "Search widget" at bounding box center [572, 394] width 1144 height 297
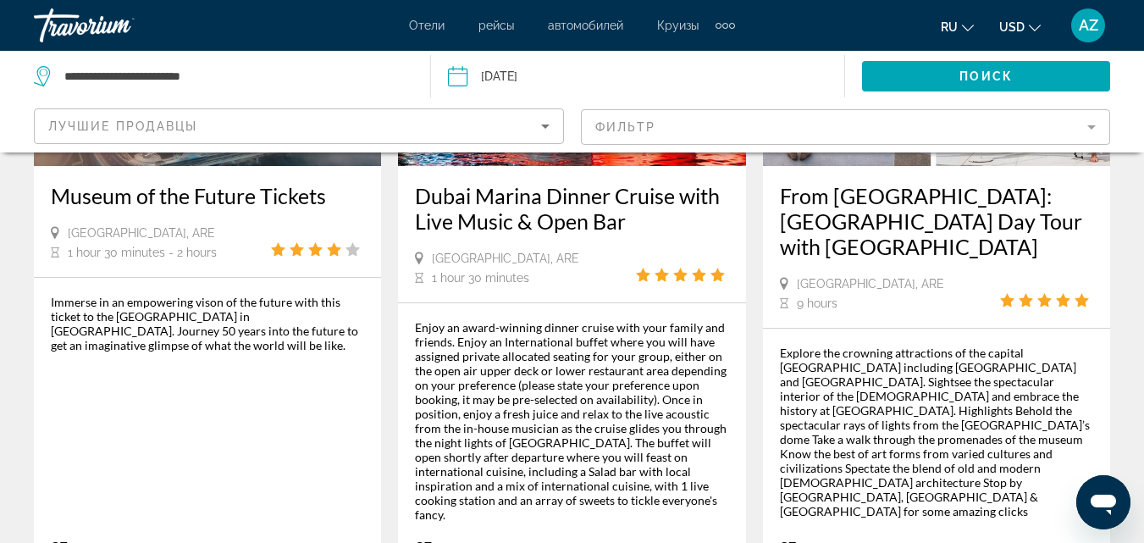
scroll to position [306, 0]
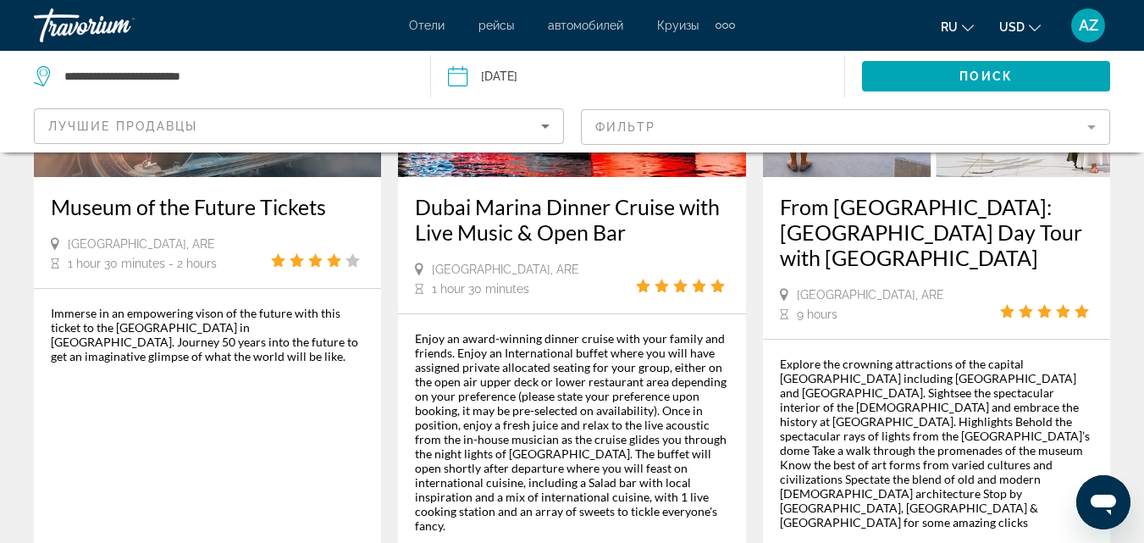
click at [218, 196] on h3 "Museum of the Future Tickets" at bounding box center [207, 206] width 313 height 25
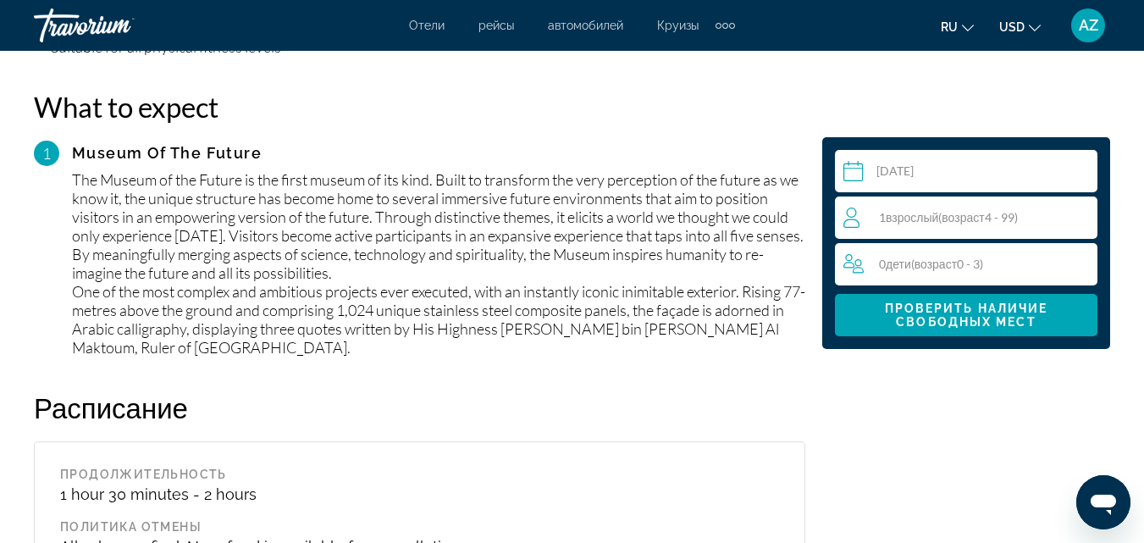
scroll to position [1932, 0]
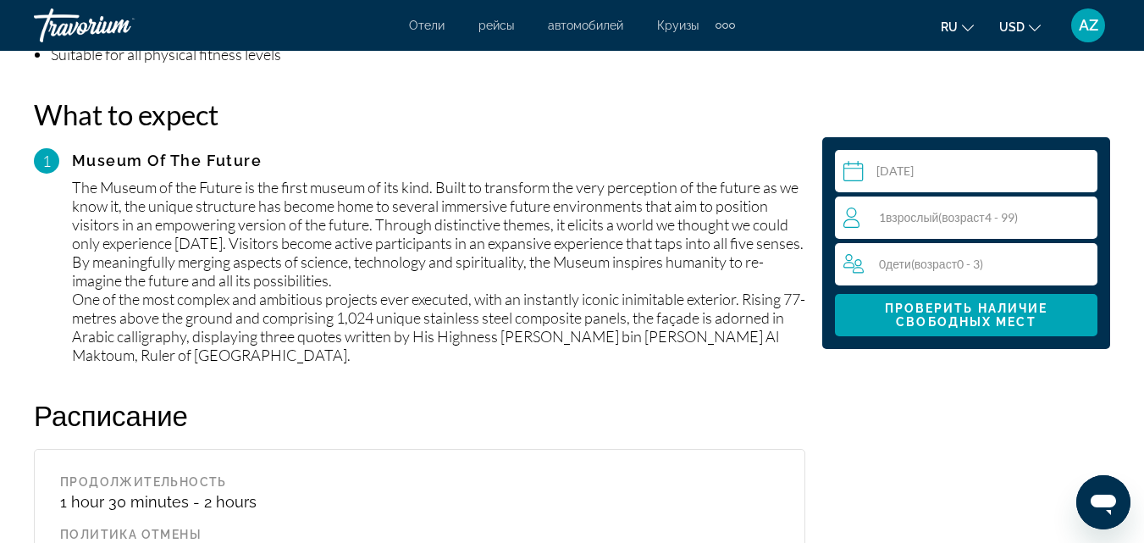
click at [957, 266] on span "возраст" at bounding box center [936, 264] width 42 height 14
click at [1079, 262] on icon "Increment children" at bounding box center [1081, 263] width 15 height 20
click at [1086, 217] on icon "Increment adults" at bounding box center [1080, 216] width 15 height 15
click at [1041, 266] on div "1 Ребенок Дети ( возраст 0 - 3) min : 0, max : 15" at bounding box center [970, 264] width 254 height 27
click at [1082, 214] on icon "Increment adults" at bounding box center [1080, 217] width 15 height 20
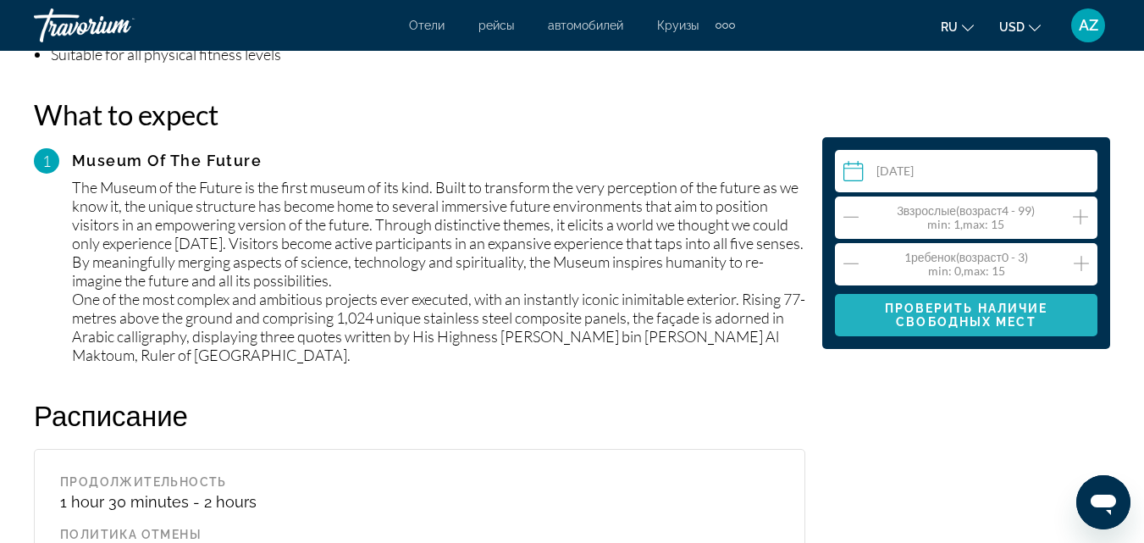
click at [1009, 320] on span "Проверить наличие свободных мест" at bounding box center [966, 314] width 163 height 27
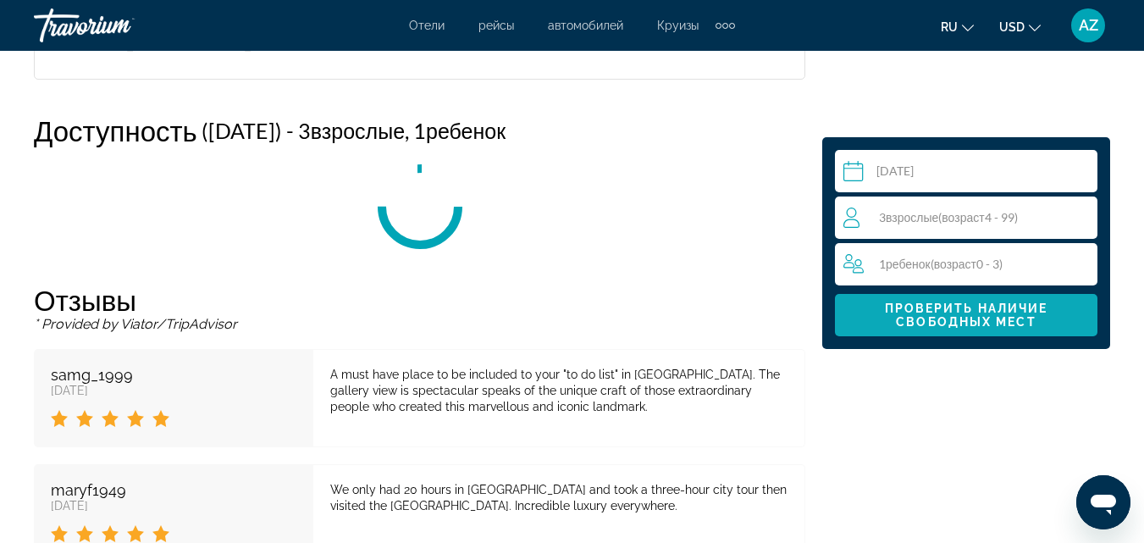
scroll to position [2679, 0]
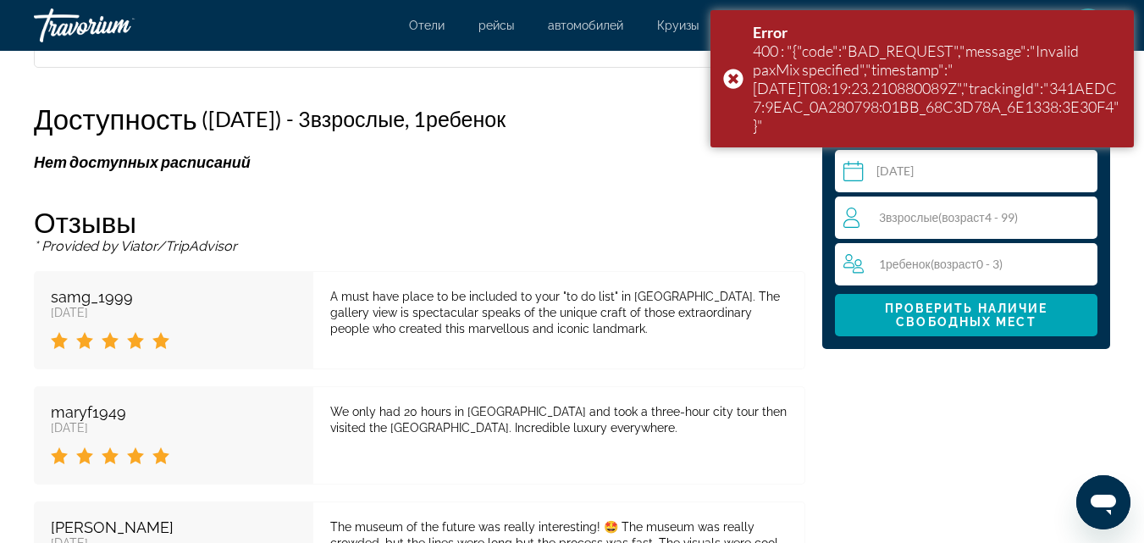
click at [949, 166] on input "Main content" at bounding box center [969, 173] width 269 height 47
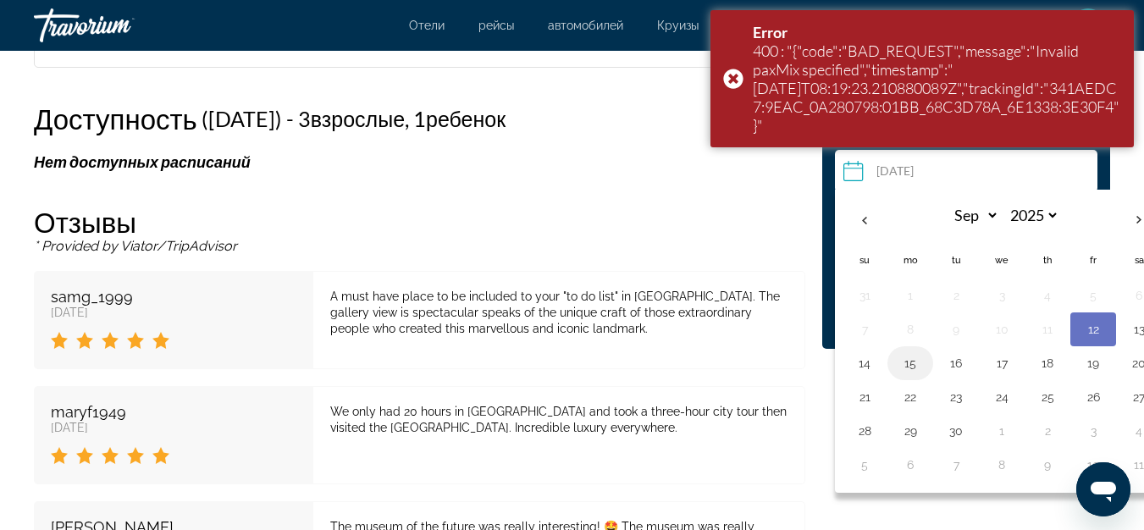
click at [911, 364] on button "15" at bounding box center [910, 363] width 27 height 24
type input "**********"
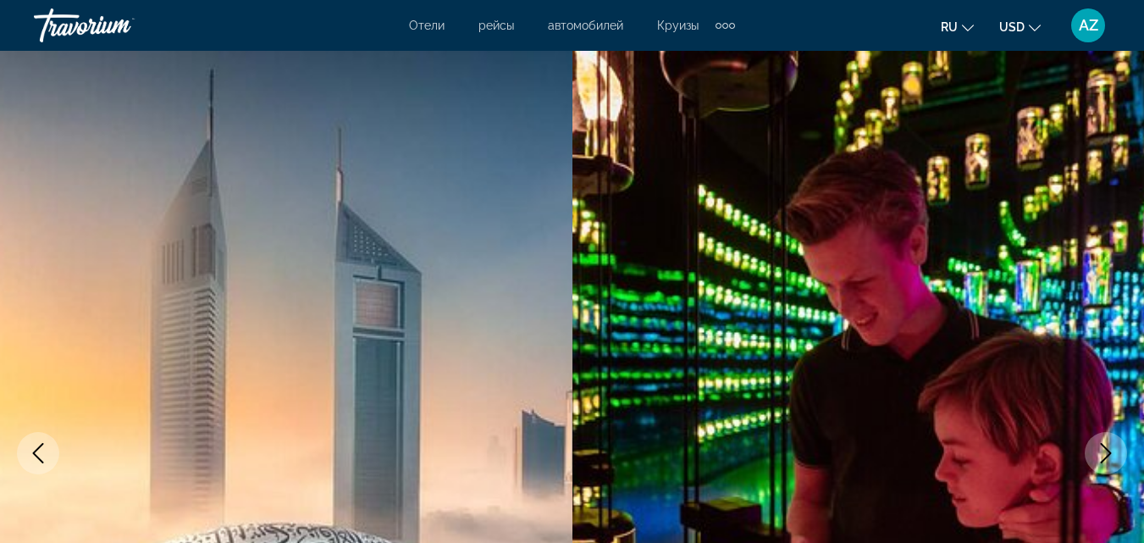
select select "*"
select select "****"
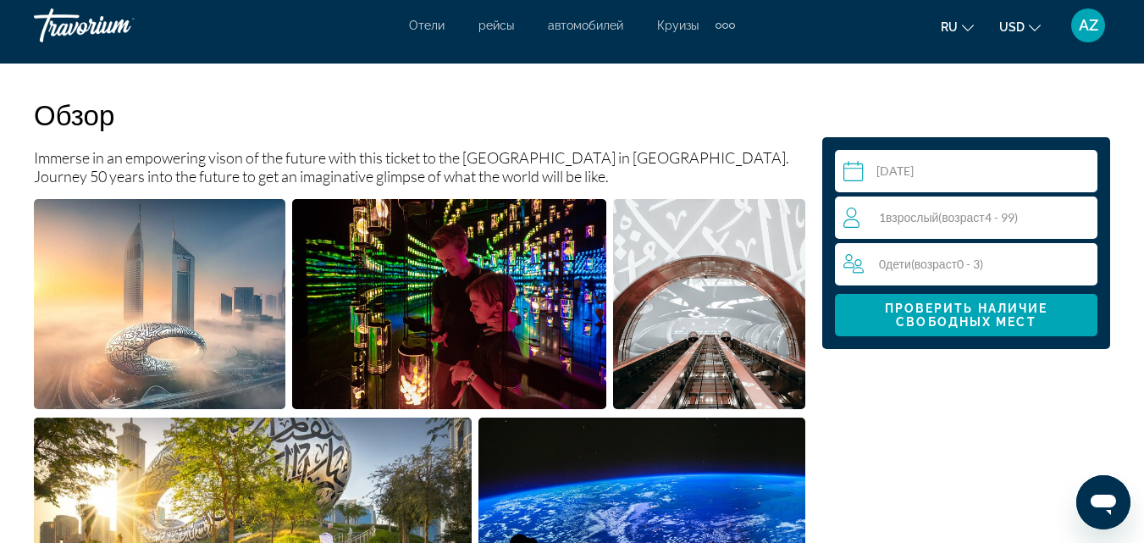
scroll to position [850, 0]
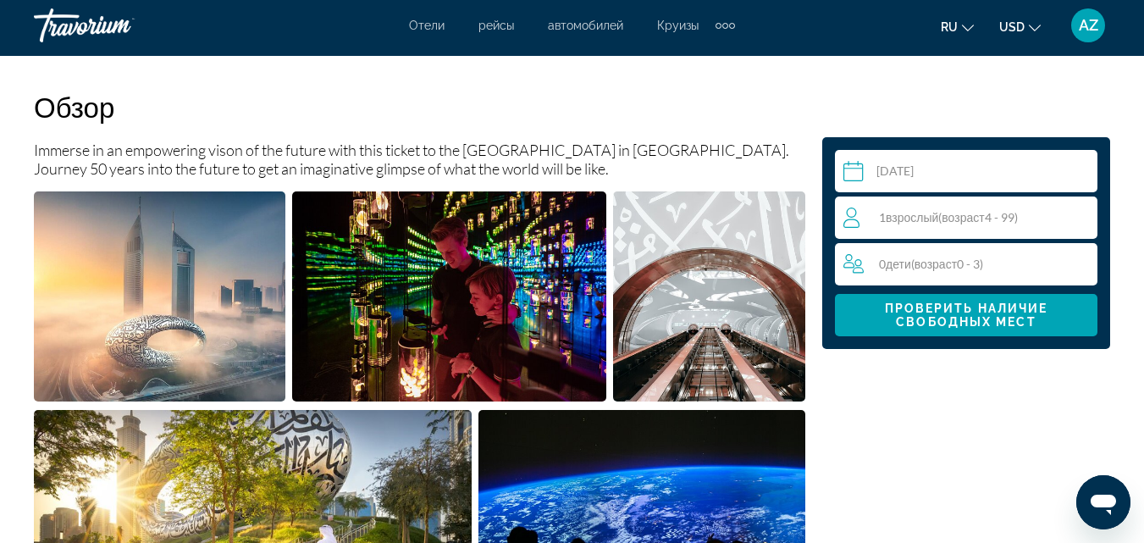
click at [937, 174] on input "Main content" at bounding box center [969, 173] width 269 height 47
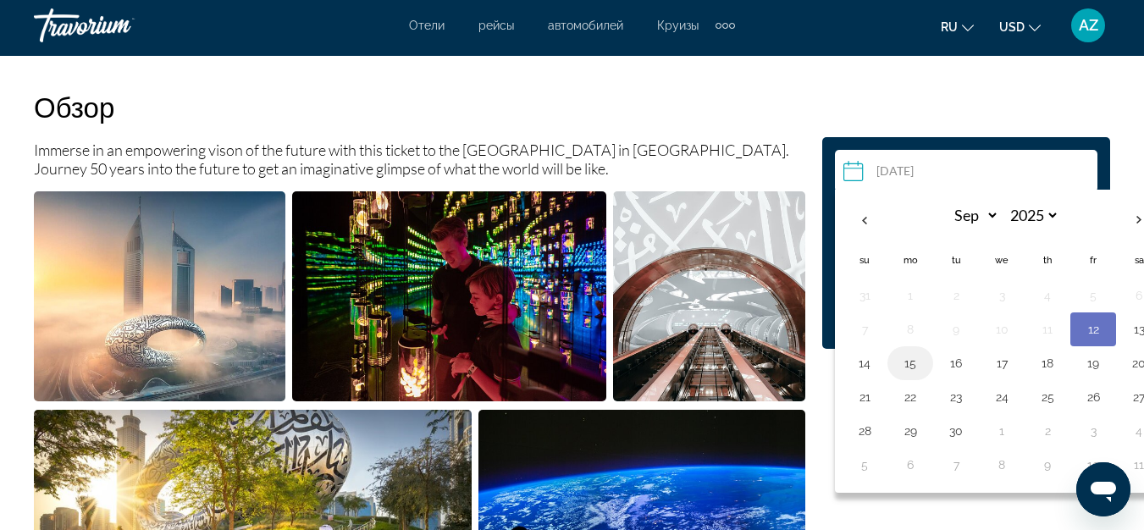
click at [915, 369] on button "15" at bounding box center [910, 363] width 27 height 24
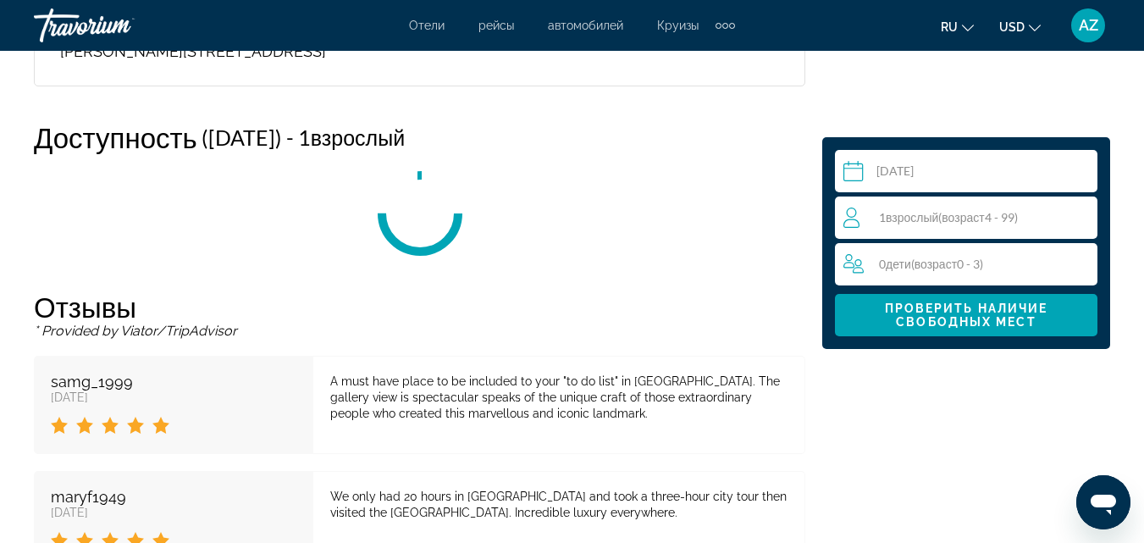
scroll to position [2679, 0]
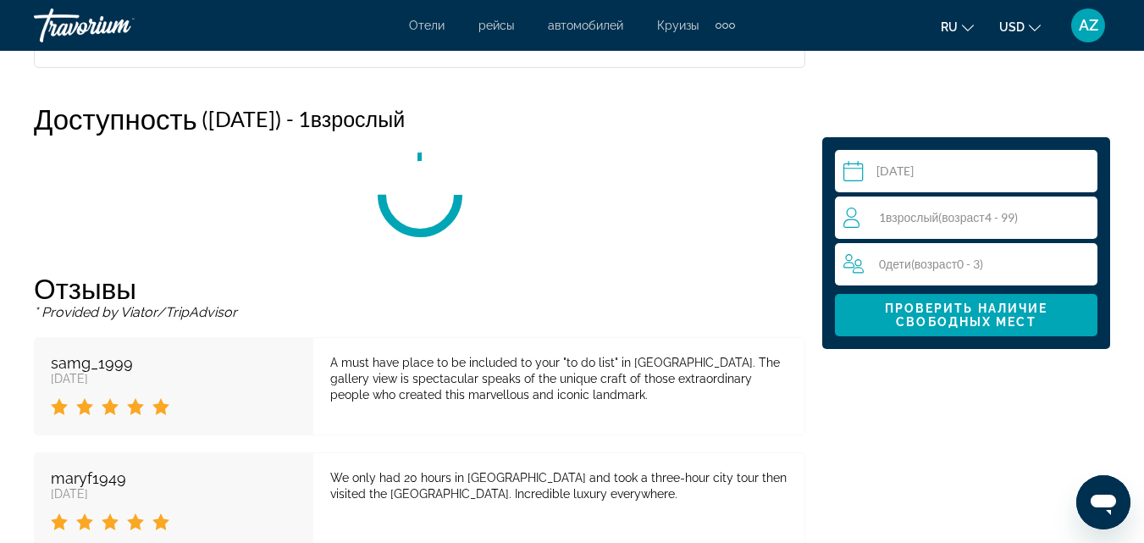
click at [931, 205] on div "1 Взрослый Взрослые ( возраст 4 - 99)" at bounding box center [970, 217] width 254 height 42
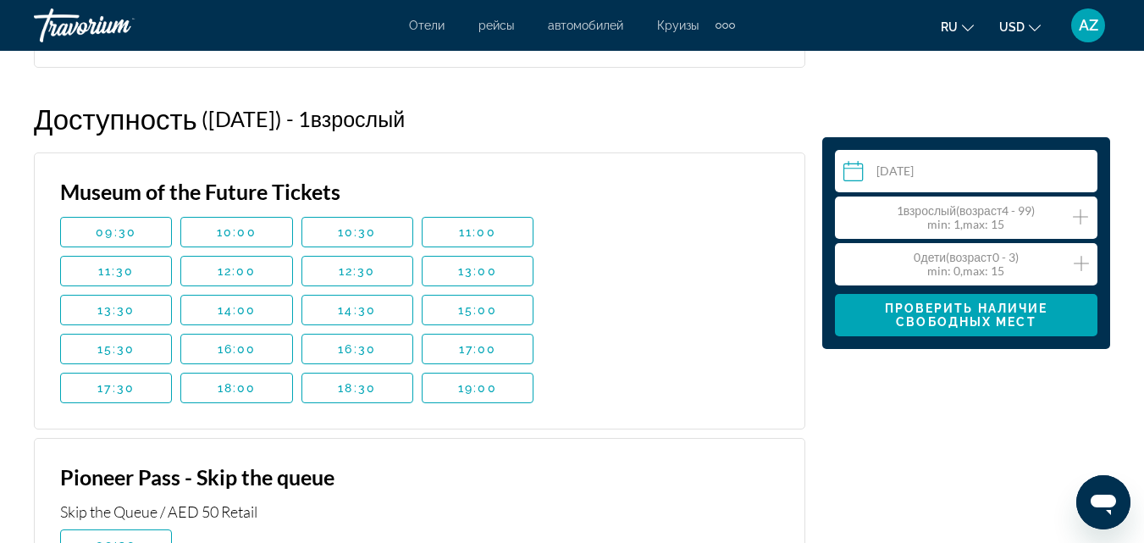
click at [1084, 214] on icon "Increment adults" at bounding box center [1080, 217] width 15 height 20
click at [1080, 261] on icon "Increment children" at bounding box center [1081, 263] width 15 height 20
click at [849, 261] on icon "Decrement children" at bounding box center [850, 263] width 15 height 20
click at [1080, 215] on icon "Increment adults" at bounding box center [1080, 216] width 15 height 15
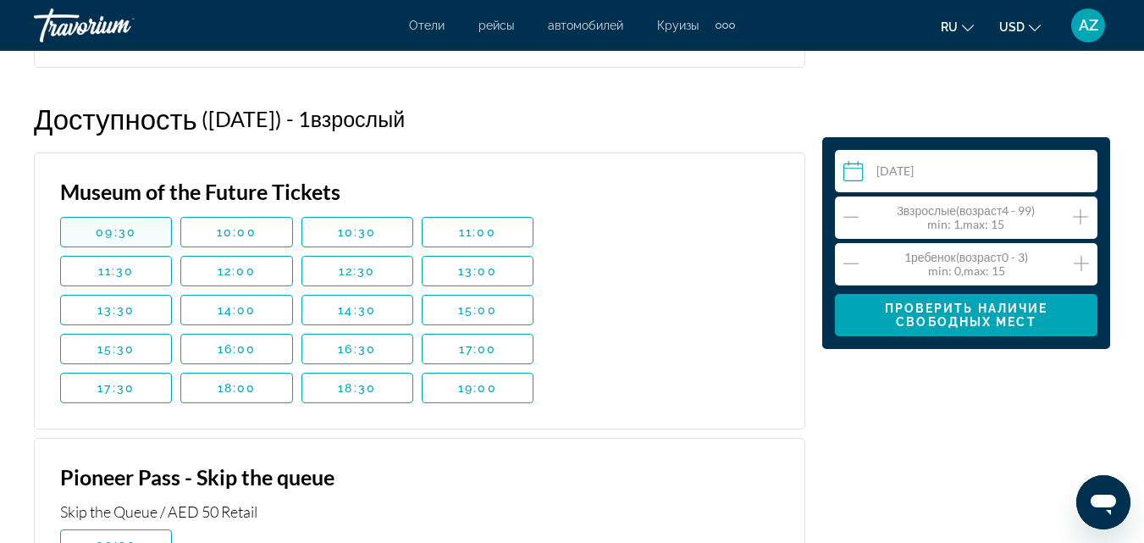
click at [134, 236] on span "09:30" at bounding box center [116, 232] width 41 height 14
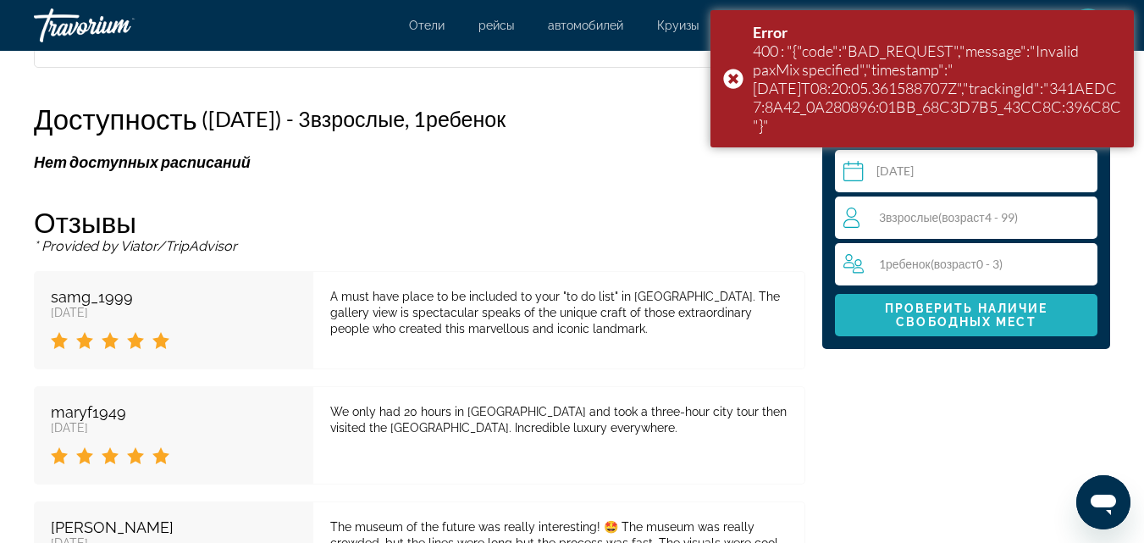
click at [884, 320] on span "Проверить наличие свободных мест" at bounding box center [965, 314] width 235 height 27
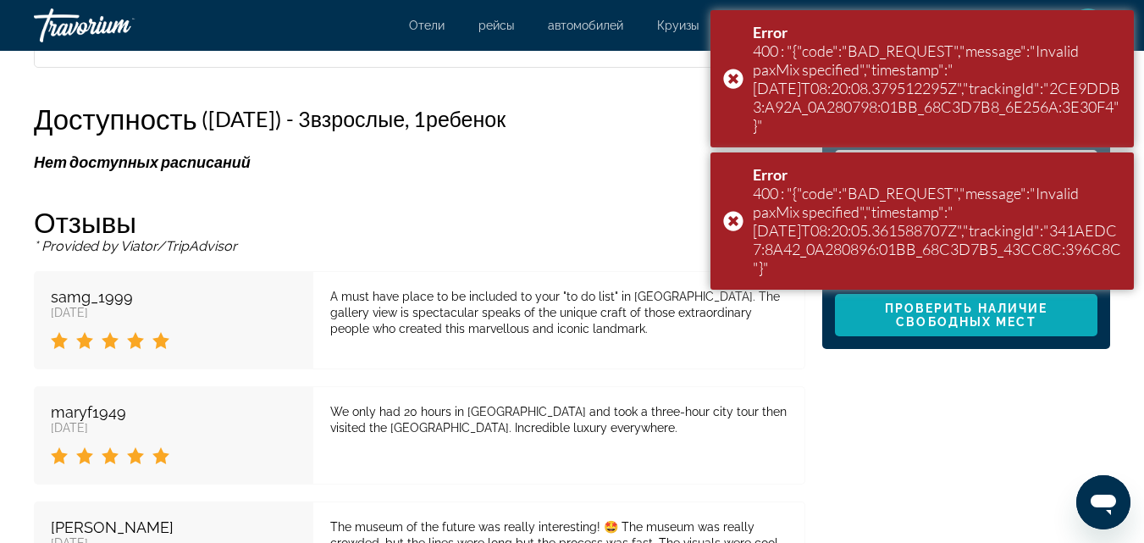
click at [884, 320] on span "Проверить наличие свободных мест" at bounding box center [965, 314] width 235 height 27
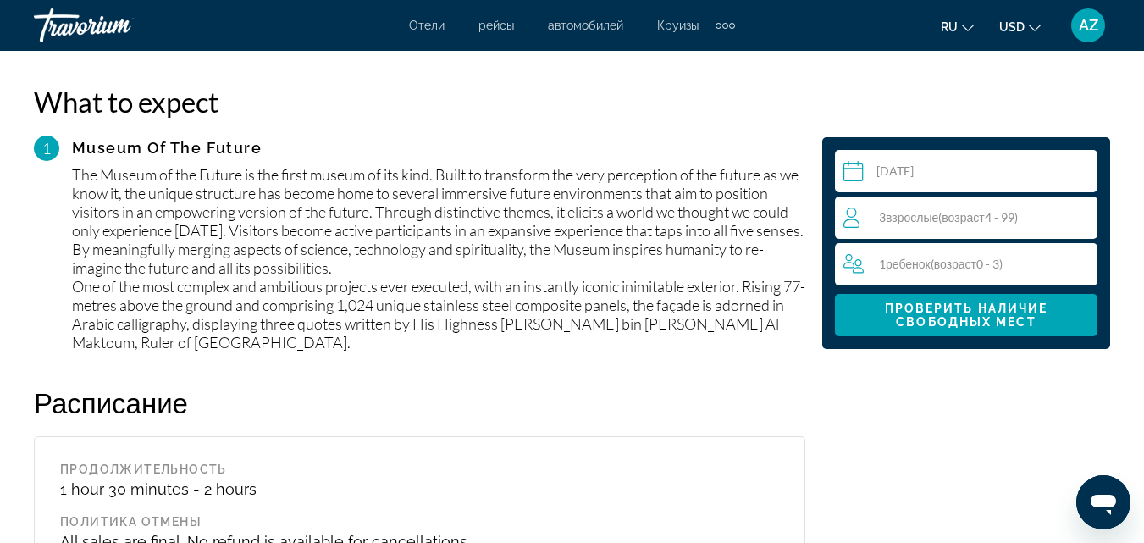
scroll to position [1931, 0]
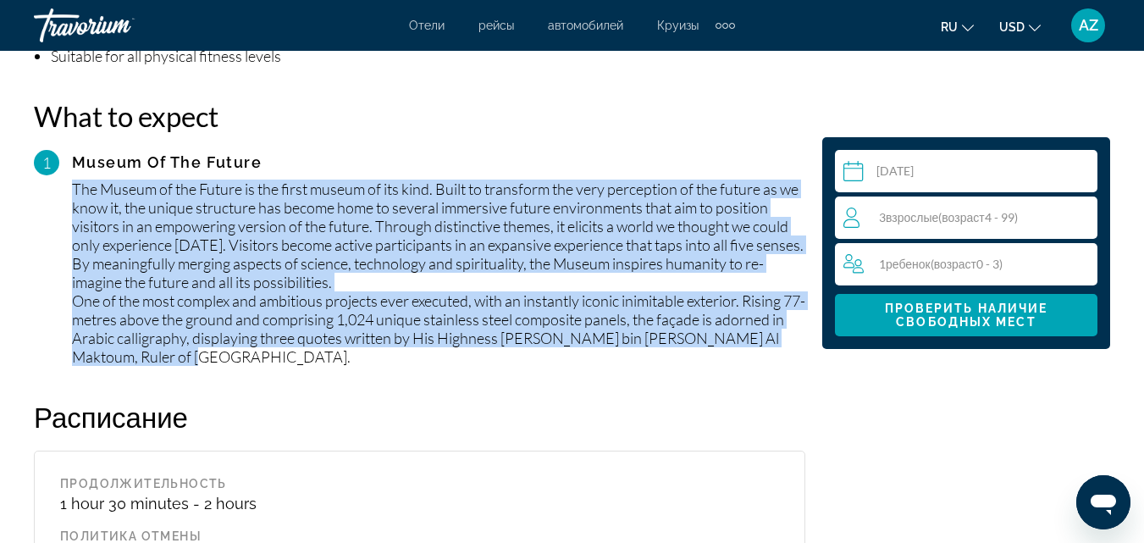
drag, startPoint x: 75, startPoint y: 187, endPoint x: 217, endPoint y: 357, distance: 221.8
click at [217, 357] on div "The Museum of the Future is the first museum of its kind. Built to transform th…" at bounding box center [438, 273] width 733 height 186
copy div "The Museum of the Future is the first museum of its kind. Built to transform th…"
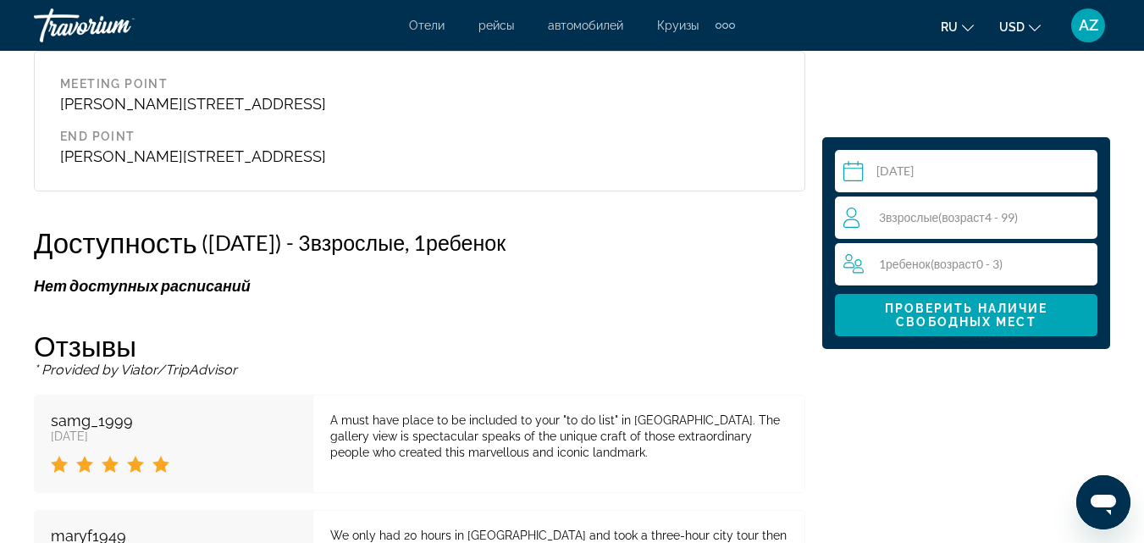
scroll to position [2578, 0]
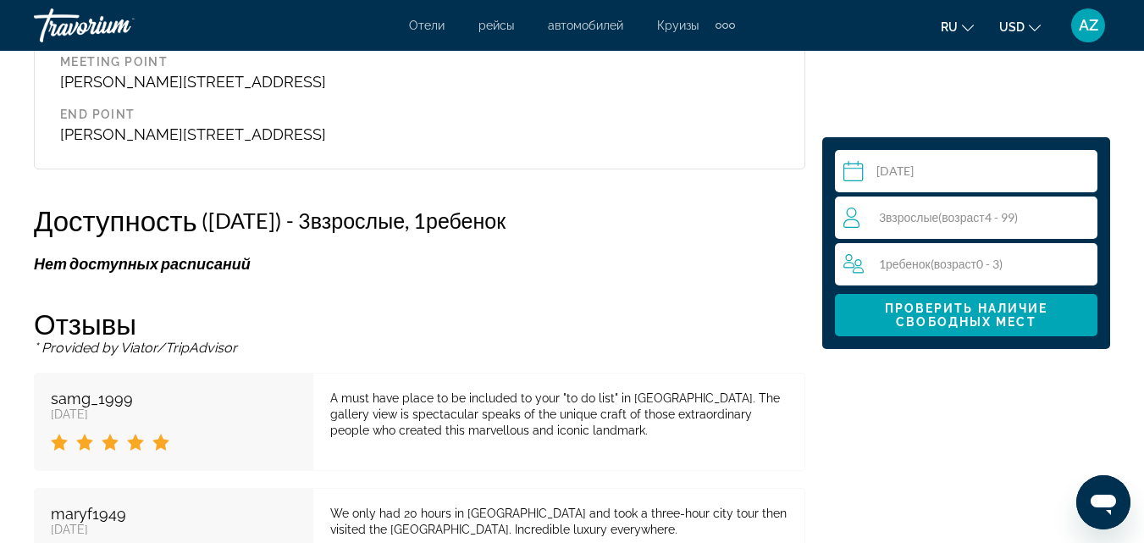
click at [932, 161] on input "**********" at bounding box center [969, 173] width 269 height 47
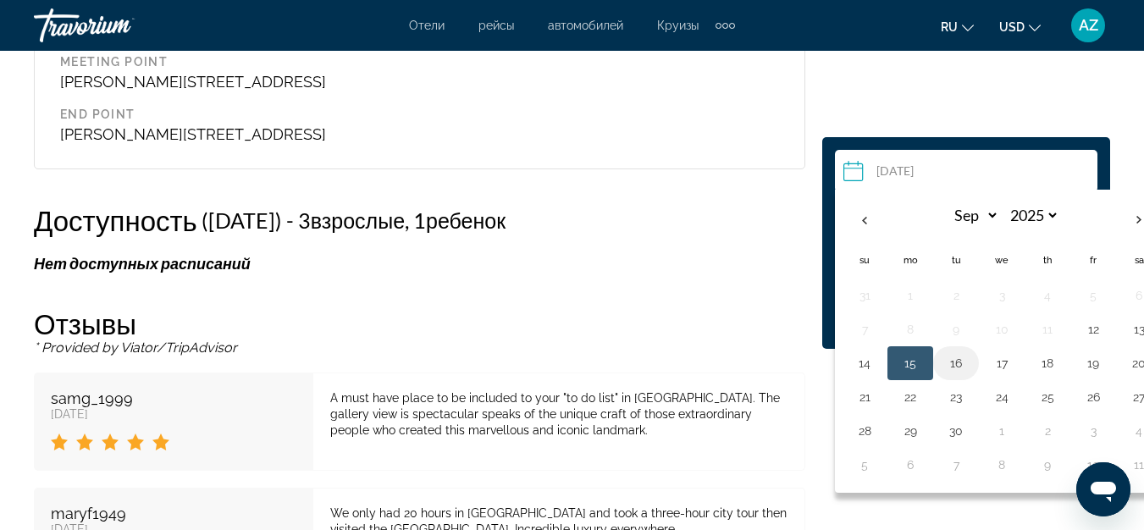
click at [959, 368] on button "16" at bounding box center [955, 363] width 27 height 24
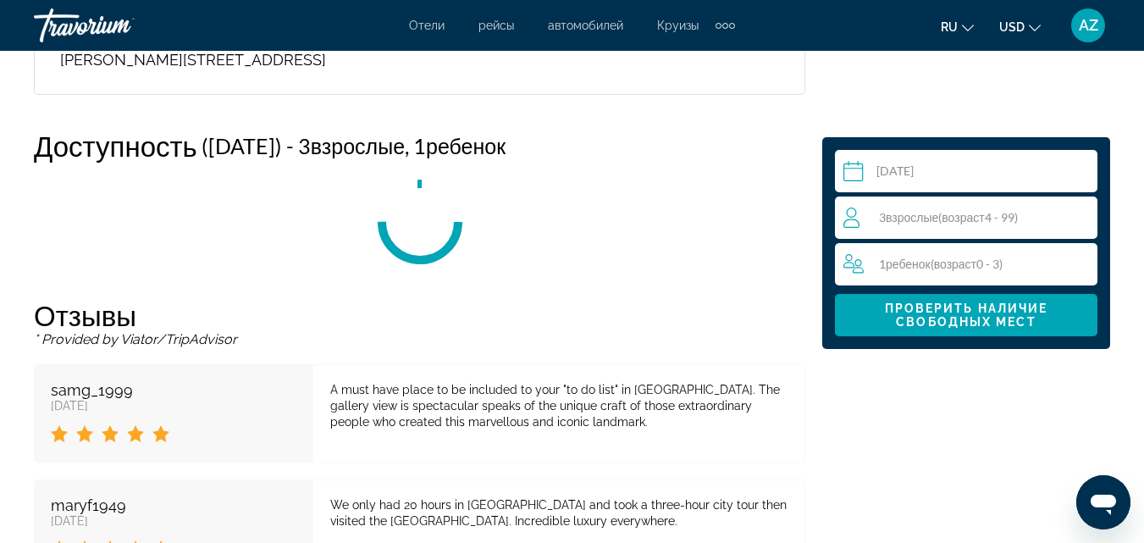
scroll to position [2679, 0]
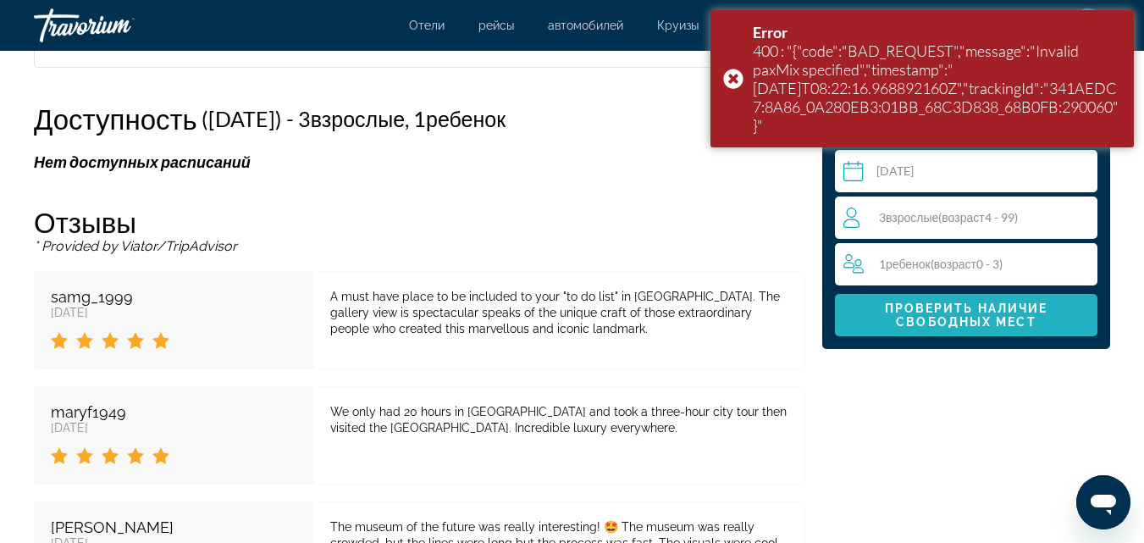
click at [955, 312] on span "Проверить наличие свободных мест" at bounding box center [966, 314] width 163 height 27
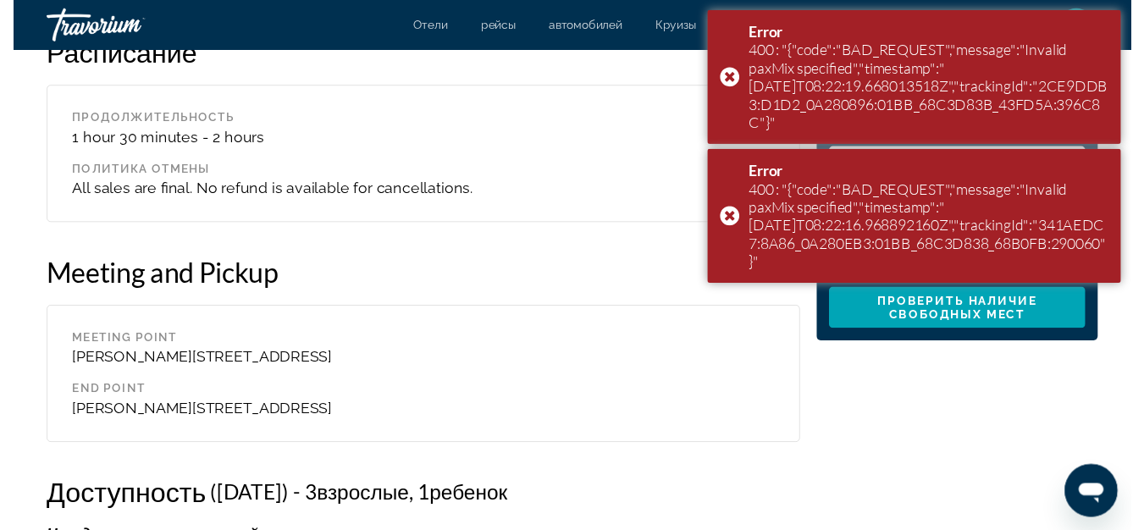
scroll to position [2287, 0]
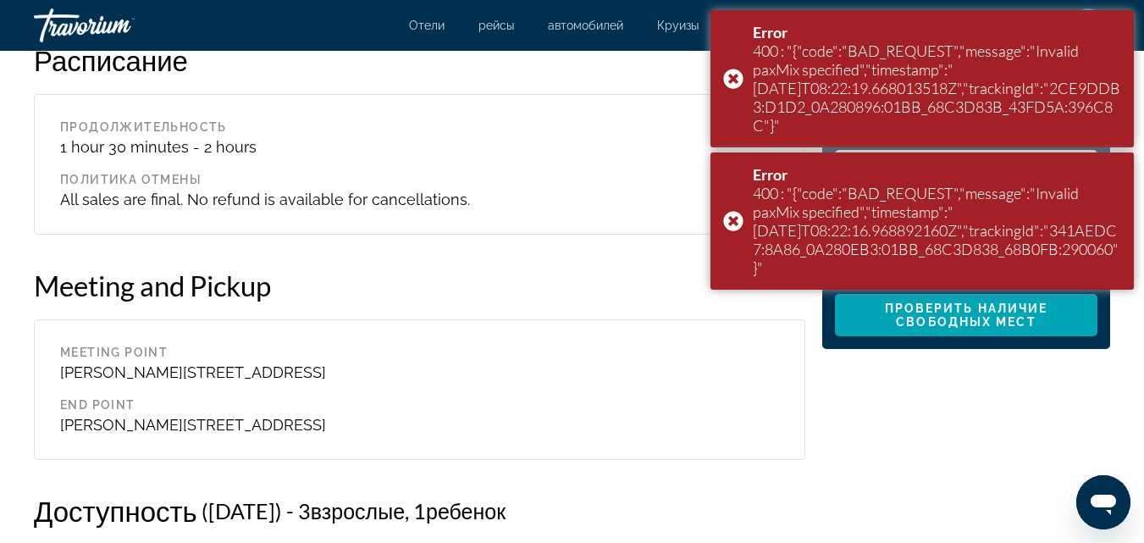
click at [1045, 430] on div "**********" at bounding box center [966, 276] width 305 height 3246
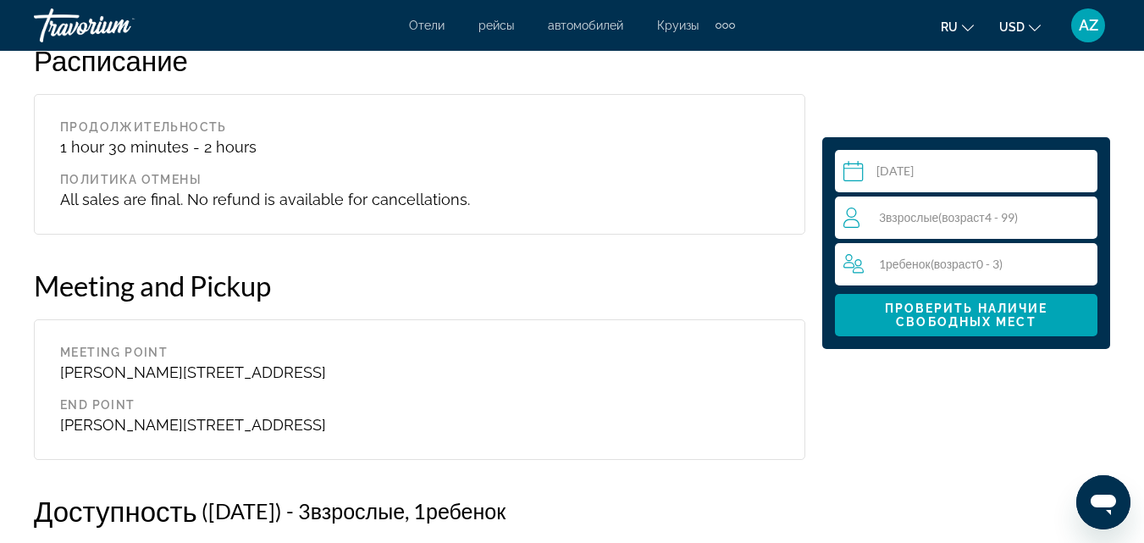
click at [948, 169] on input "**********" at bounding box center [969, 173] width 269 height 47
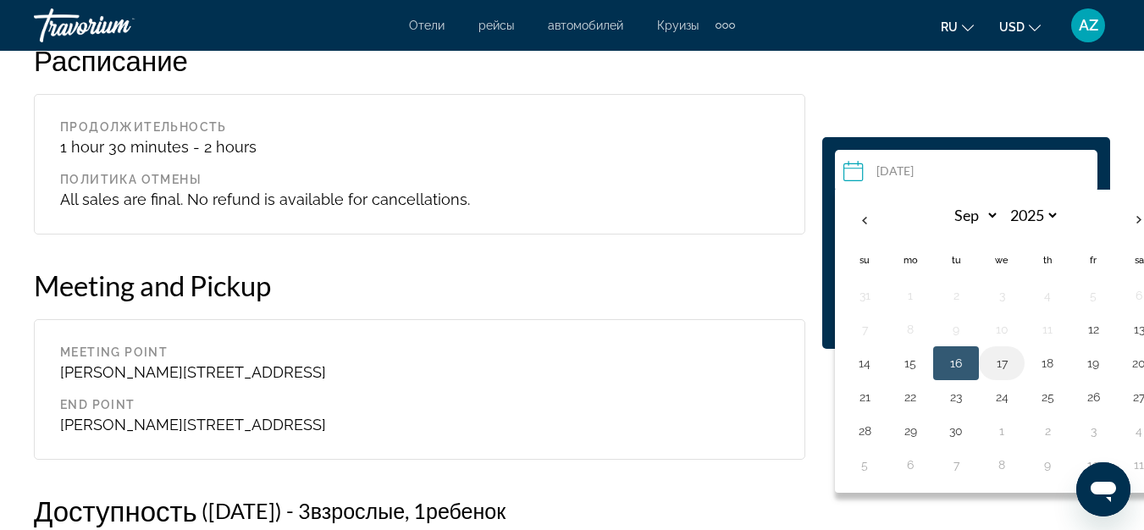
click at [1004, 364] on button "17" at bounding box center [1001, 363] width 27 height 24
type input "**********"
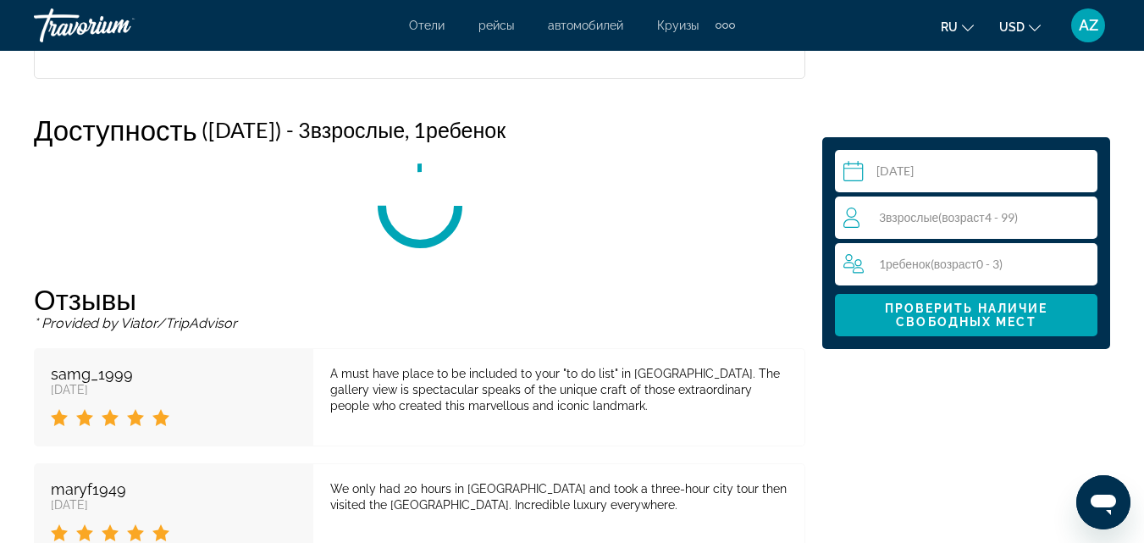
scroll to position [2679, 0]
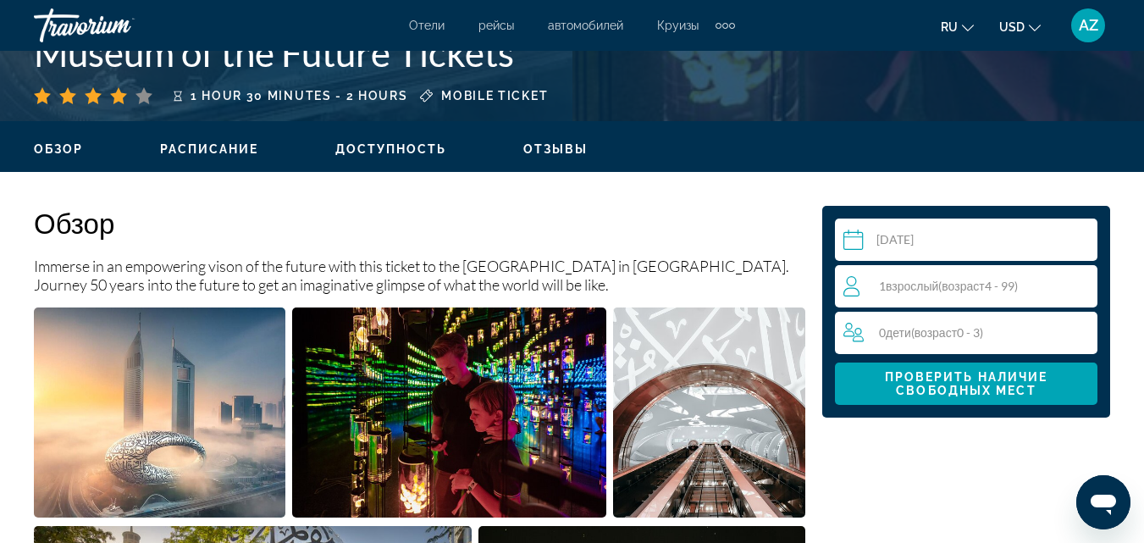
scroll to position [705, 0]
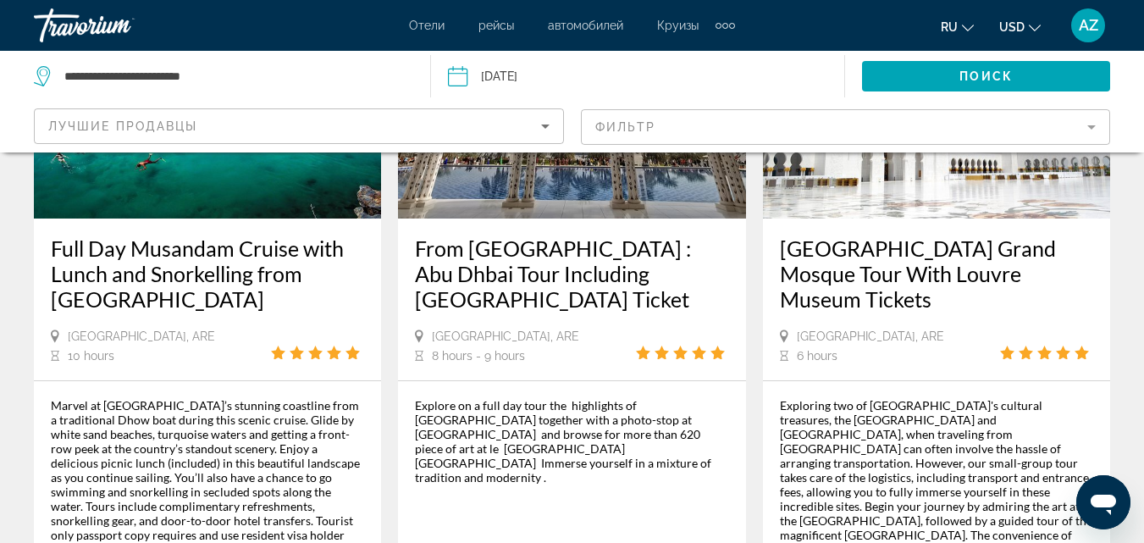
scroll to position [2946, 0]
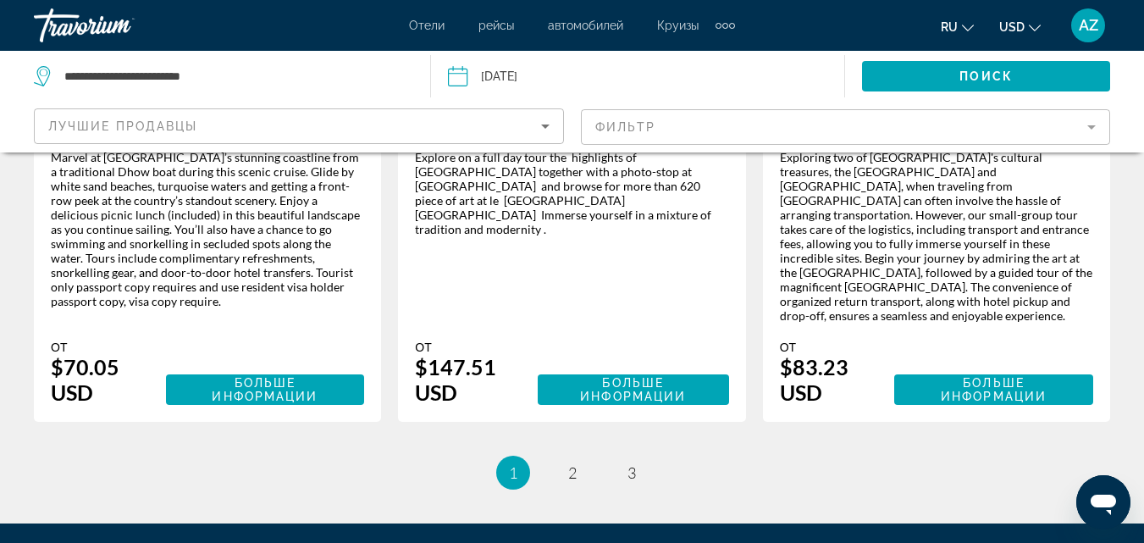
click at [101, 135] on div "Лучшие продавцы" at bounding box center [294, 126] width 493 height 20
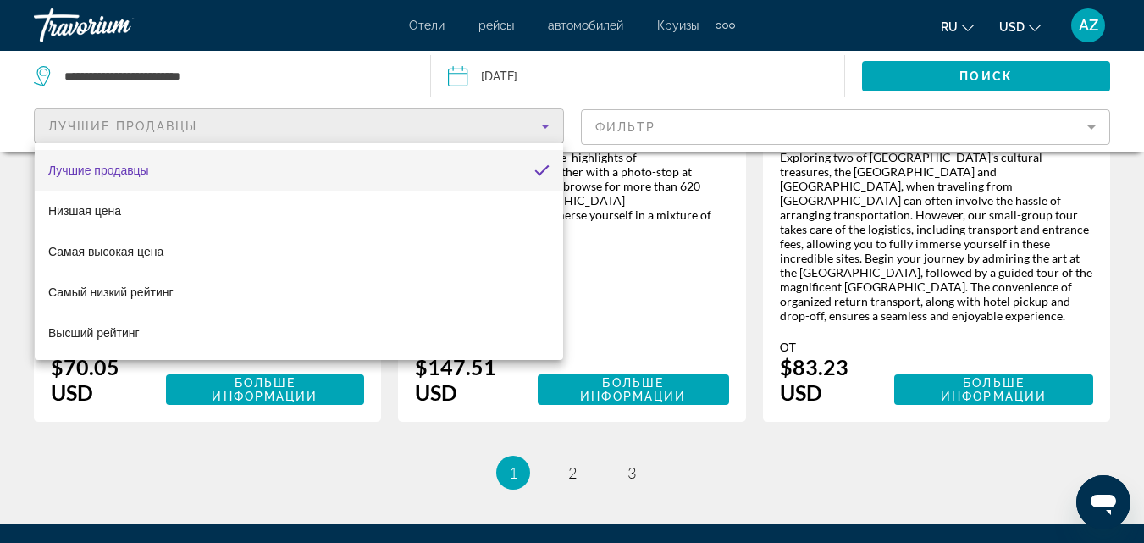
click at [689, 125] on div at bounding box center [572, 271] width 1144 height 543
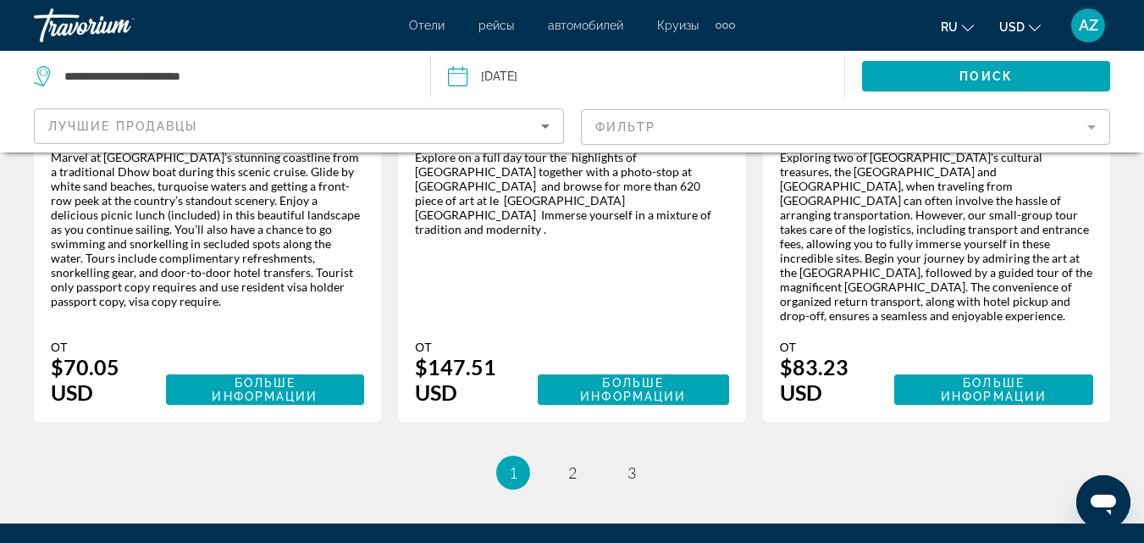
click at [689, 125] on mat-form-field "Фильтр" at bounding box center [846, 127] width 530 height 36
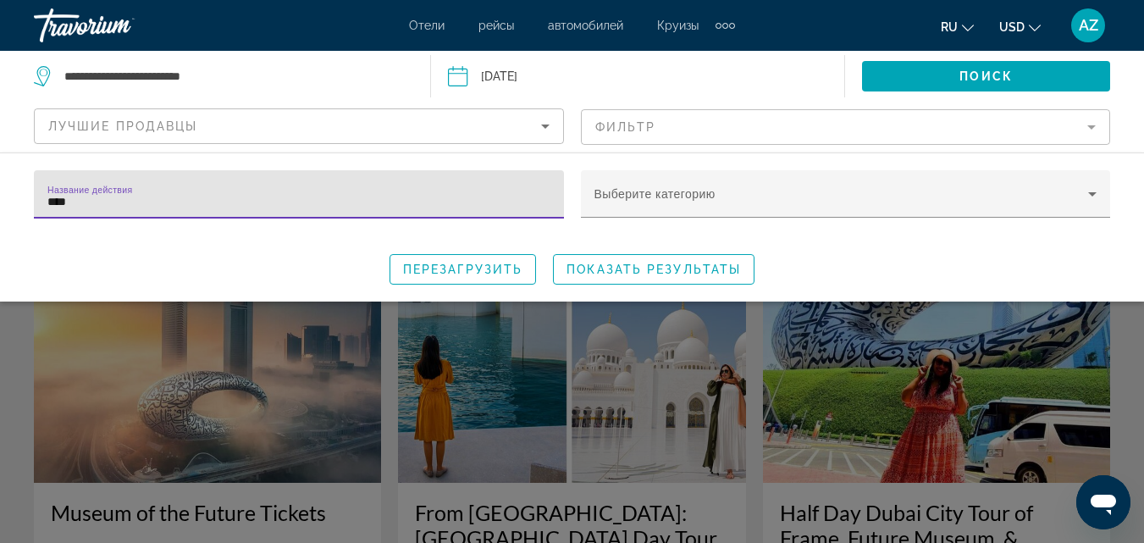
scroll to position [474, 0]
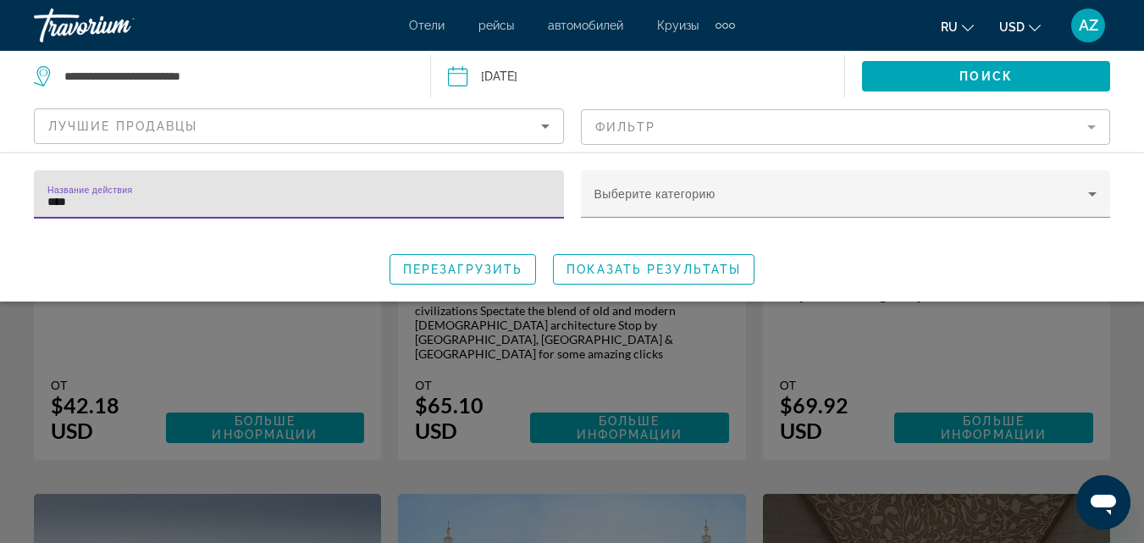
type input "****"
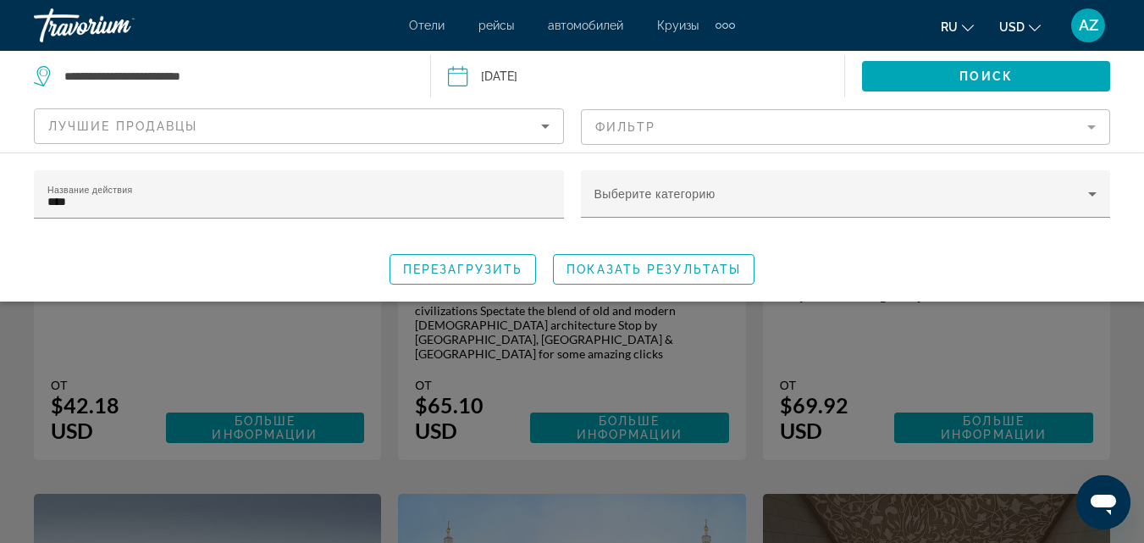
click at [1114, 392] on div "Search widget" at bounding box center [572, 394] width 1144 height 297
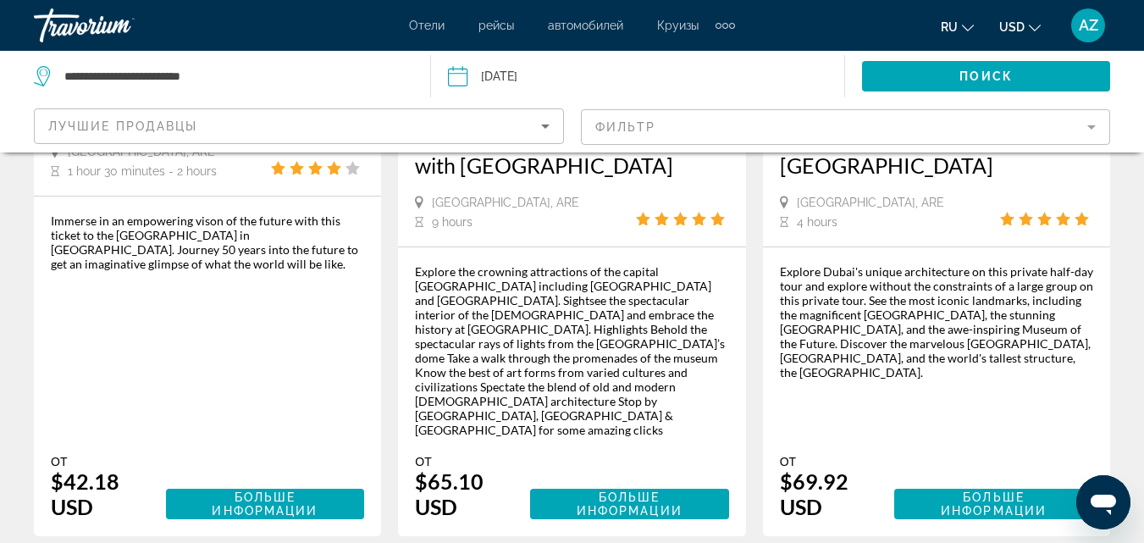
scroll to position [403, 0]
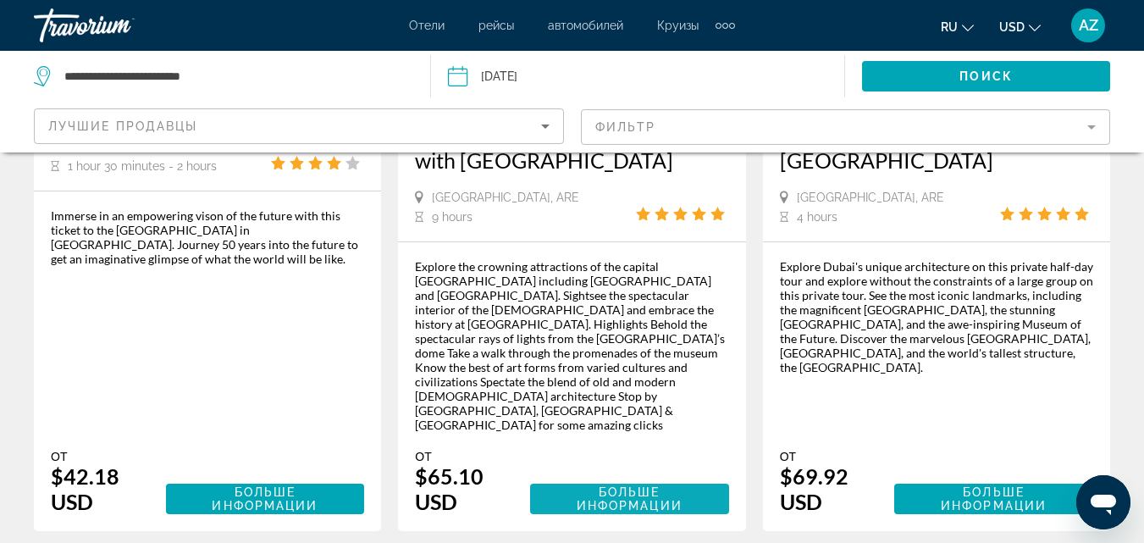
click at [577, 485] on span "Больше информации" at bounding box center [630, 498] width 106 height 27
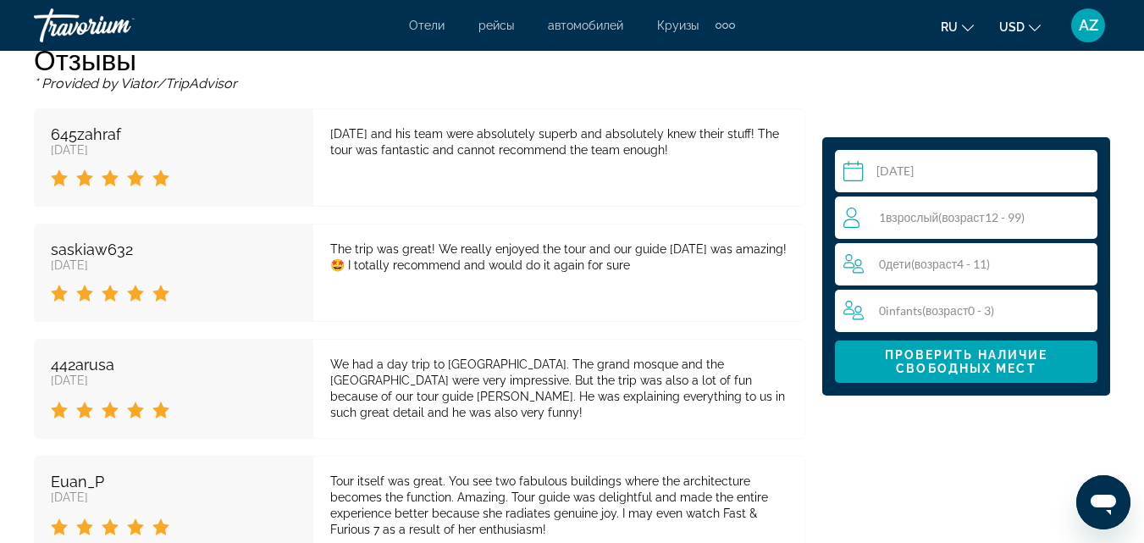
scroll to position [3690, 0]
